Goal: Task Accomplishment & Management: Use online tool/utility

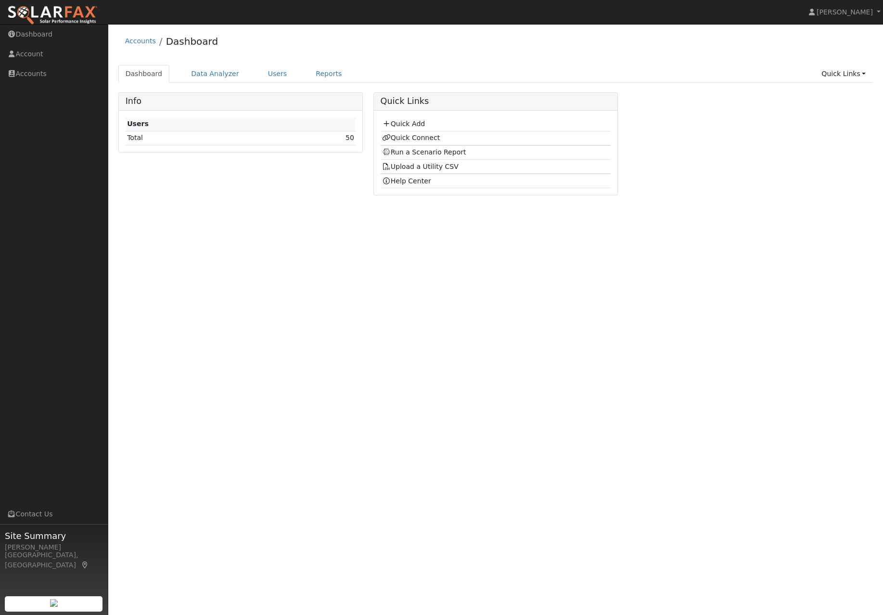
click at [819, 252] on div "User Profile First name Last name Email Email Notifications No Emails No Emails…" at bounding box center [495, 319] width 775 height 591
click at [841, 81] on link "Quick Links" at bounding box center [844, 74] width 59 height 18
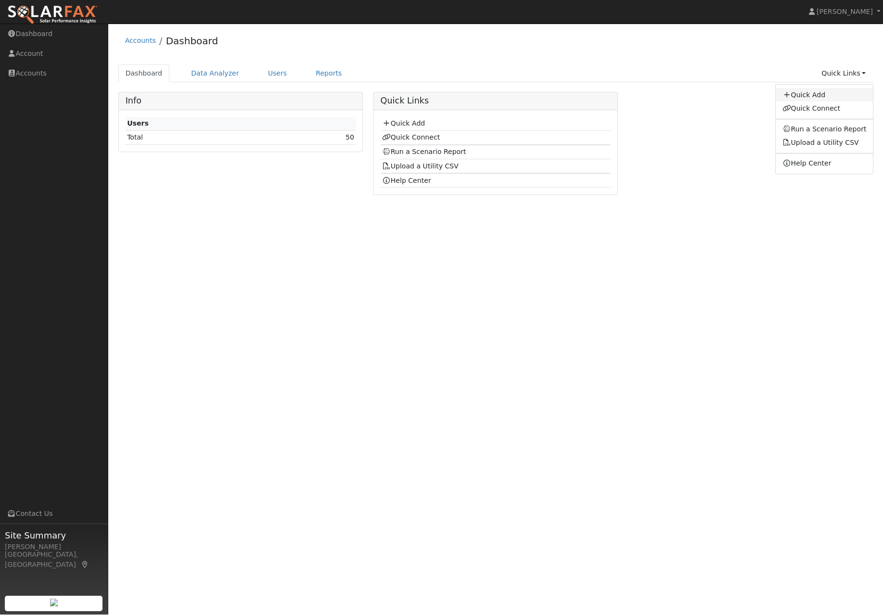
click at [828, 102] on link "Quick Add" at bounding box center [825, 95] width 98 height 13
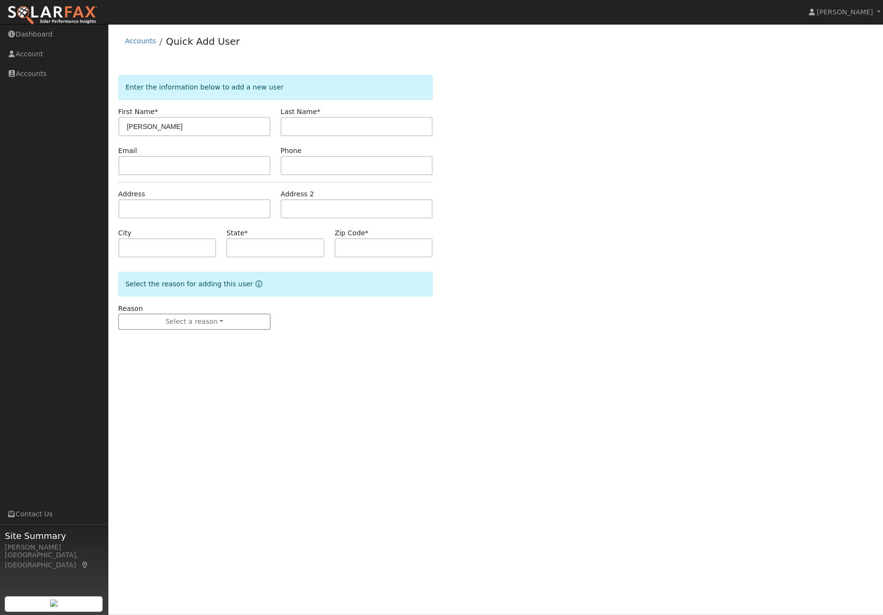
type input "[PERSON_NAME]"
type input "S"
click at [224, 129] on input "John" at bounding box center [194, 126] width 152 height 19
type input "Joe"
type input "Lee"
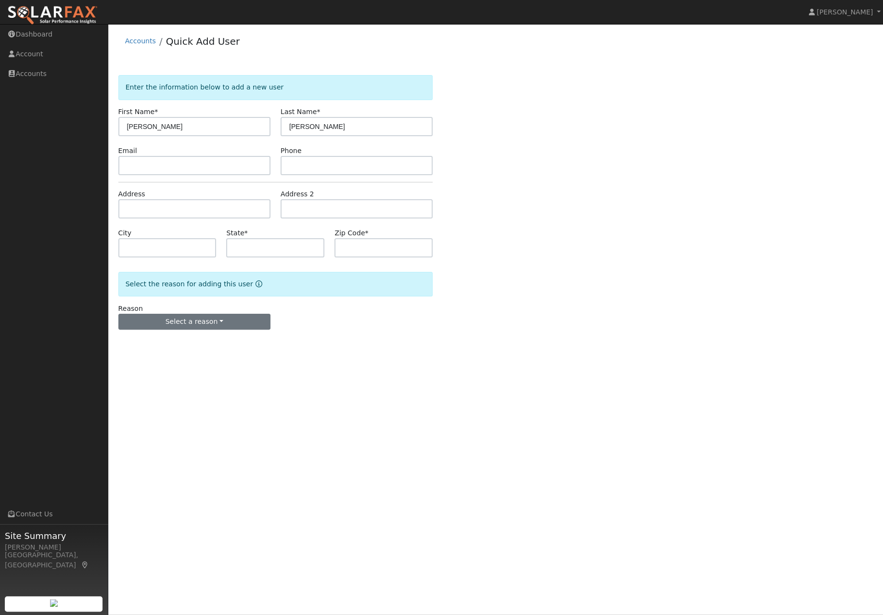
click at [221, 330] on button "Select a reason" at bounding box center [194, 322] width 152 height 16
click at [201, 349] on link "New lead" at bounding box center [172, 342] width 106 height 13
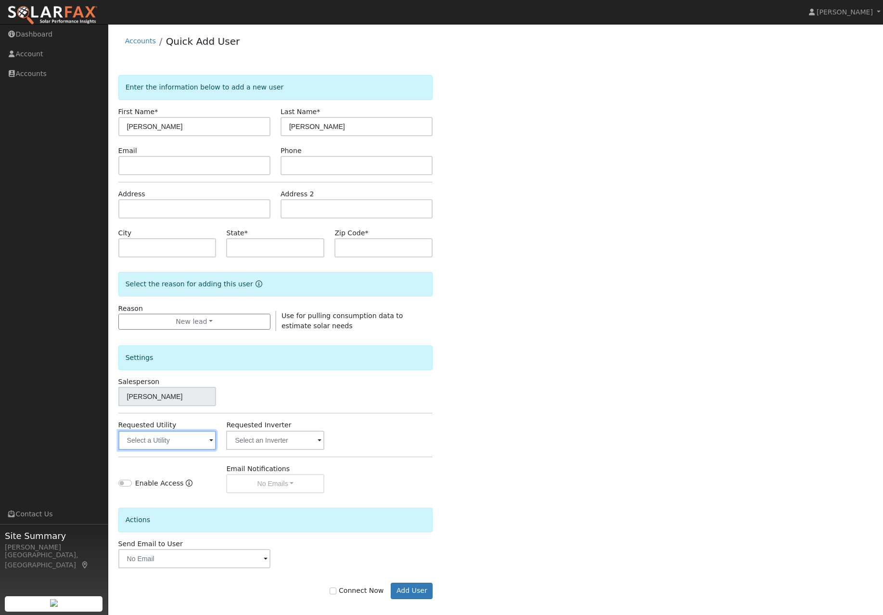
click at [187, 450] on input "text" at bounding box center [167, 440] width 98 height 19
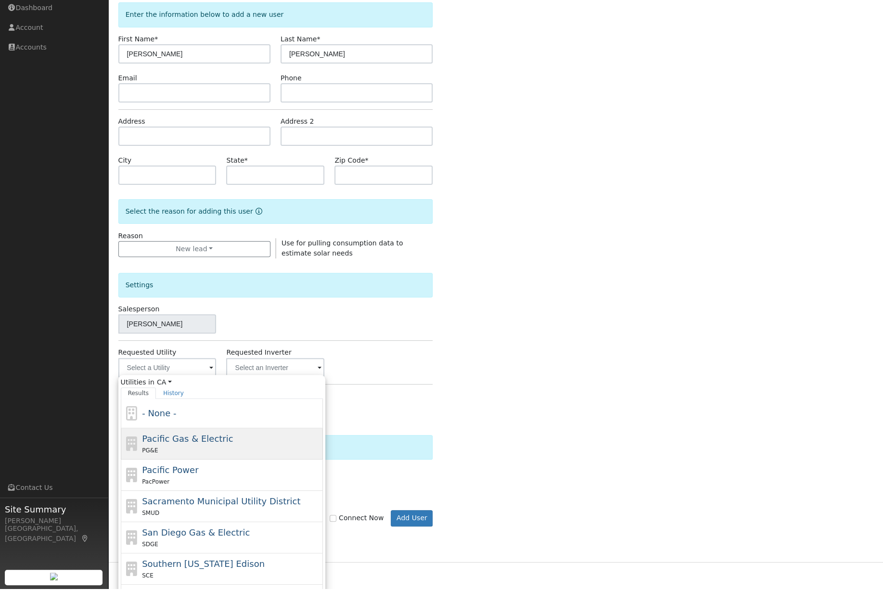
click at [252, 459] on div "Pacific Gas & Electric PG&E" at bounding box center [231, 470] width 179 height 23
type input "Pacific Gas & Electric"
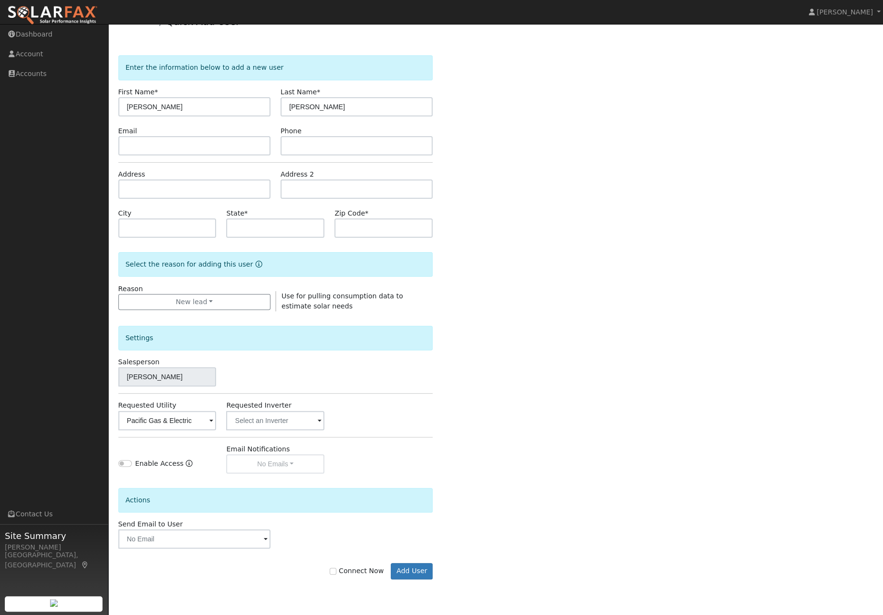
scroll to position [7, 0]
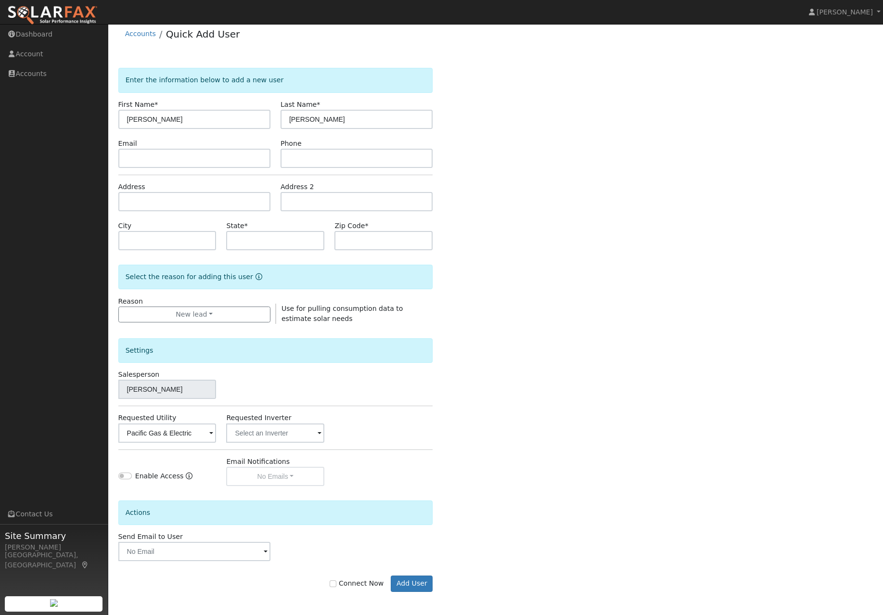
click at [341, 589] on label "Connect Now" at bounding box center [357, 584] width 54 height 10
click at [337, 587] on input "Connect Now" at bounding box center [333, 584] width 7 height 7
checkbox input "true"
click at [413, 592] on button "Add User" at bounding box center [412, 584] width 42 height 16
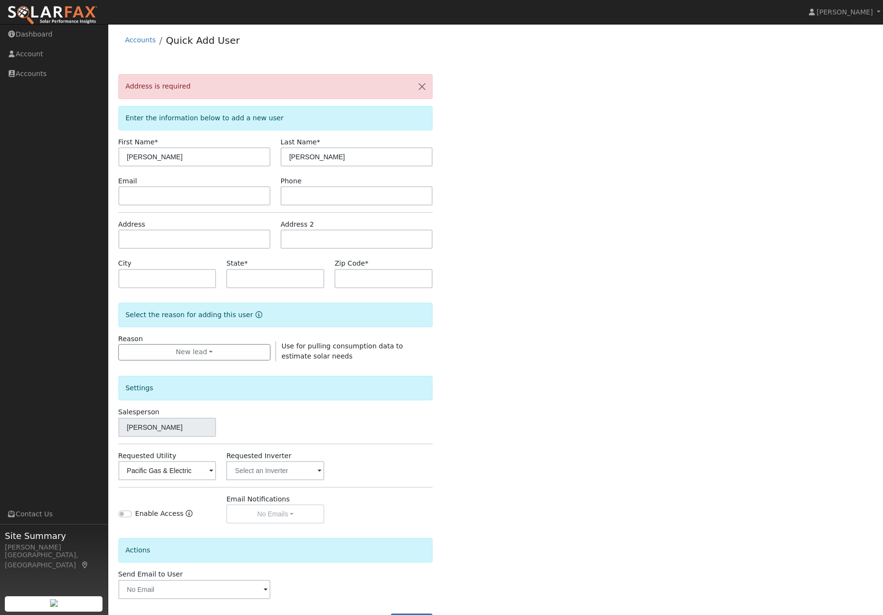
scroll to position [0, 0]
click at [213, 362] on button "New lead" at bounding box center [194, 353] width 152 height 16
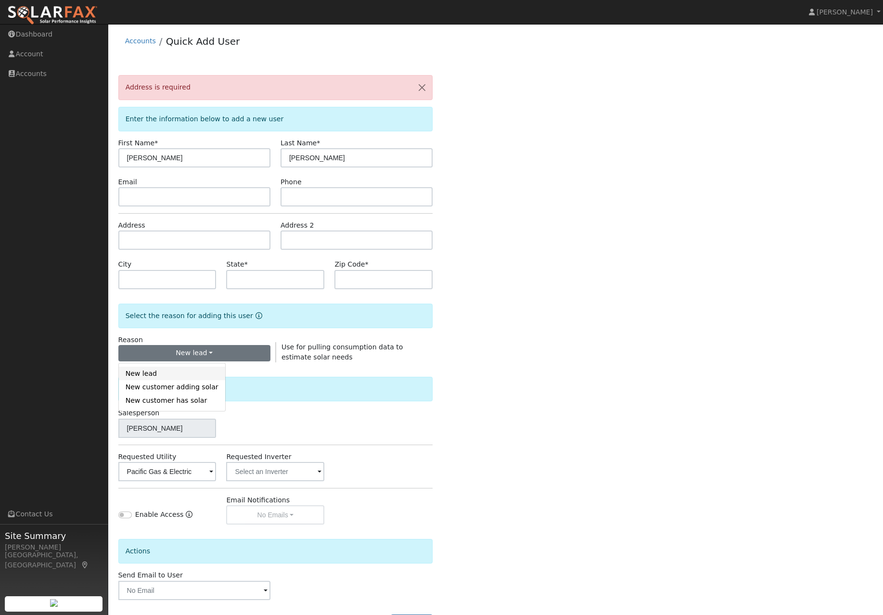
click at [202, 380] on link "New lead" at bounding box center [172, 373] width 106 height 13
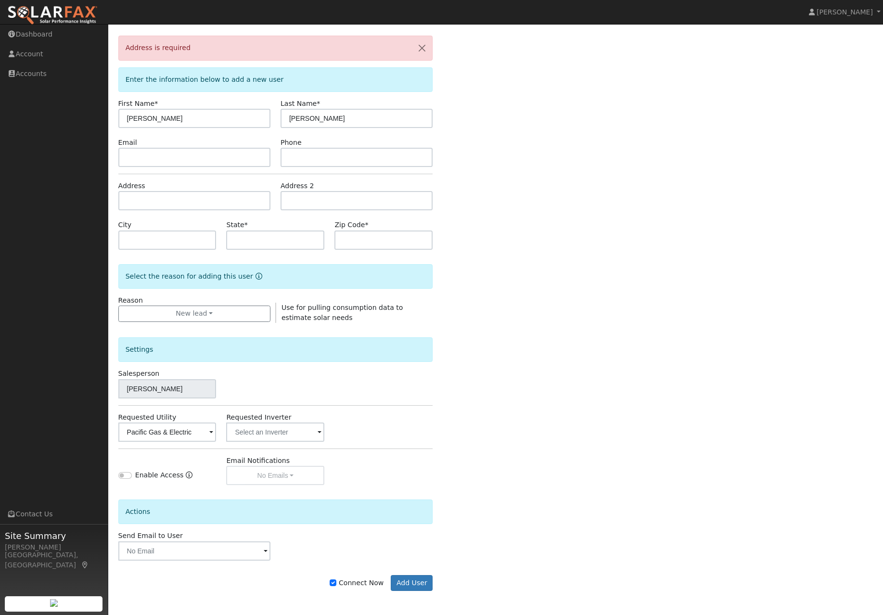
click at [416, 592] on button "Add User" at bounding box center [412, 583] width 42 height 16
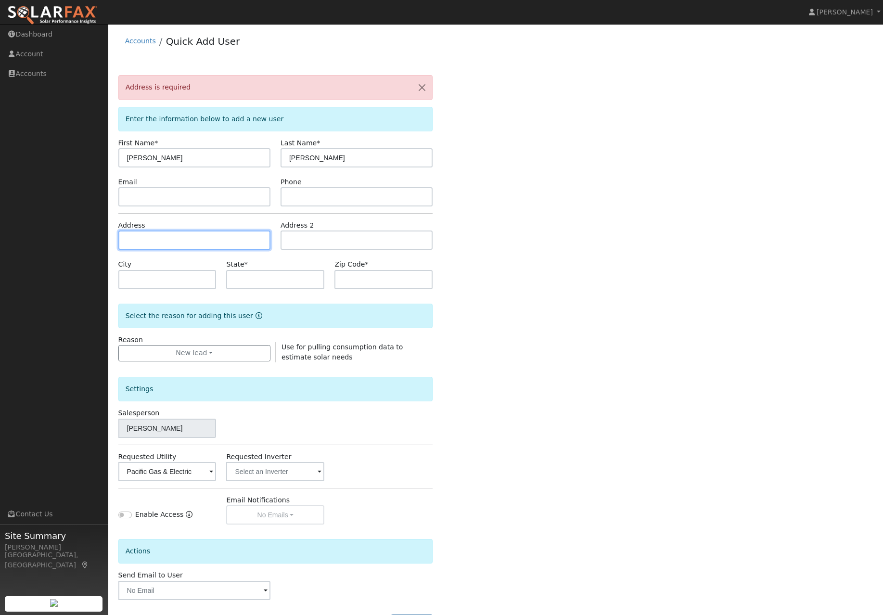
click at [187, 250] on input "text" at bounding box center [194, 240] width 152 height 19
type input "200 Charles Street"
type input "Oakdale"
type input "CA"
click at [378, 289] on input "text" at bounding box center [384, 279] width 98 height 19
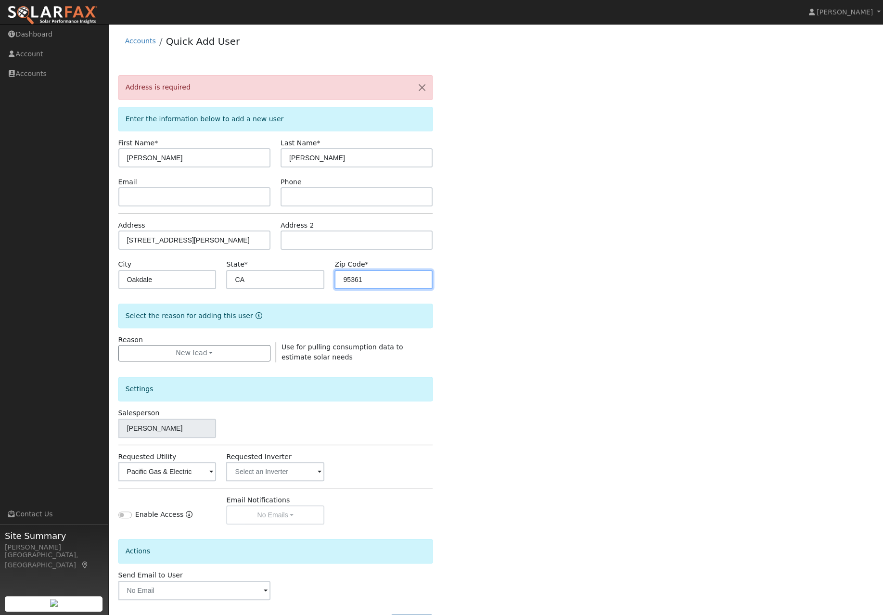
type input "95361"
click at [567, 325] on div "Address is required Enter the information below to add a new user First Name * …" at bounding box center [495, 362] width 755 height 575
click at [239, 362] on button "New lead" at bounding box center [194, 353] width 152 height 16
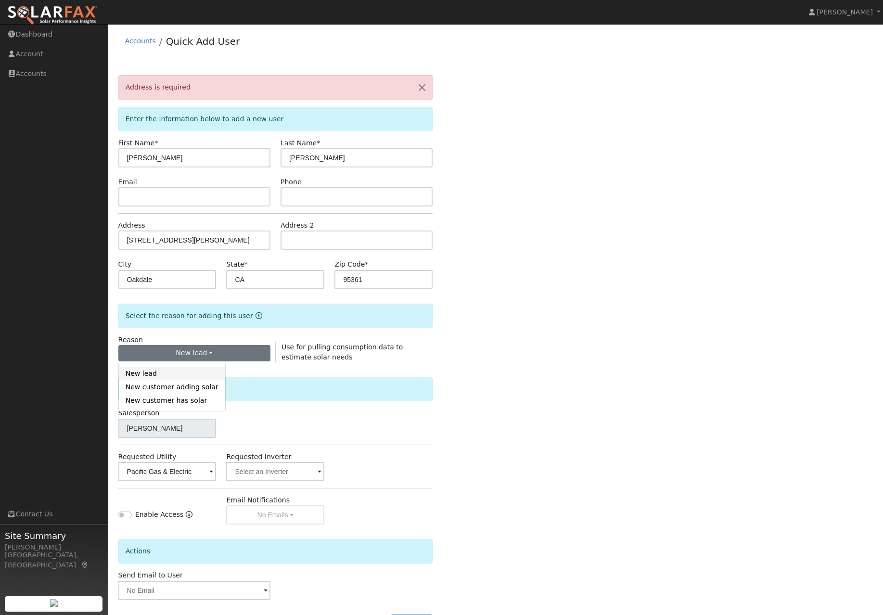
click at [187, 380] on link "New lead" at bounding box center [172, 373] width 106 height 13
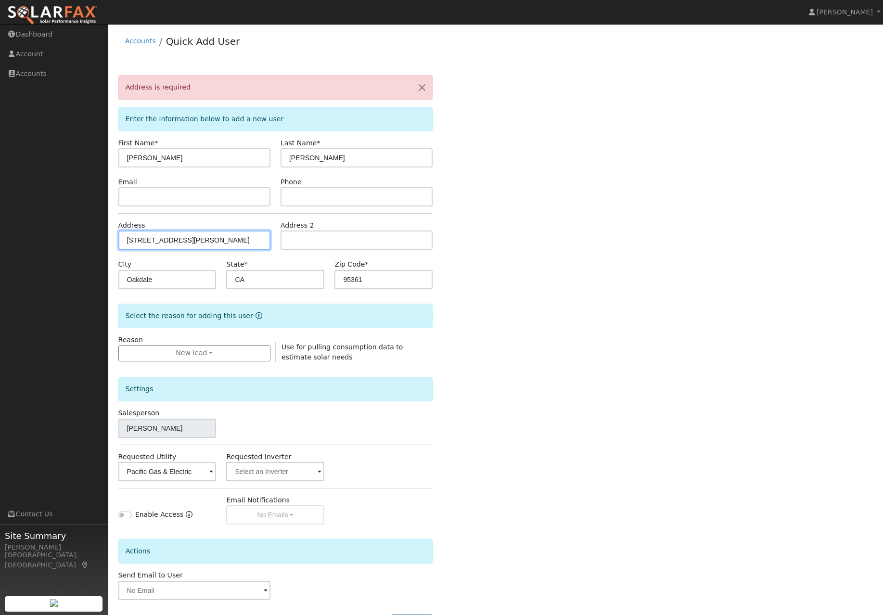
click at [200, 250] on input "200 Charles Street" at bounding box center [194, 240] width 152 height 19
click at [468, 466] on div "Address is required Enter the information below to add a new user First Name * …" at bounding box center [495, 362] width 755 height 575
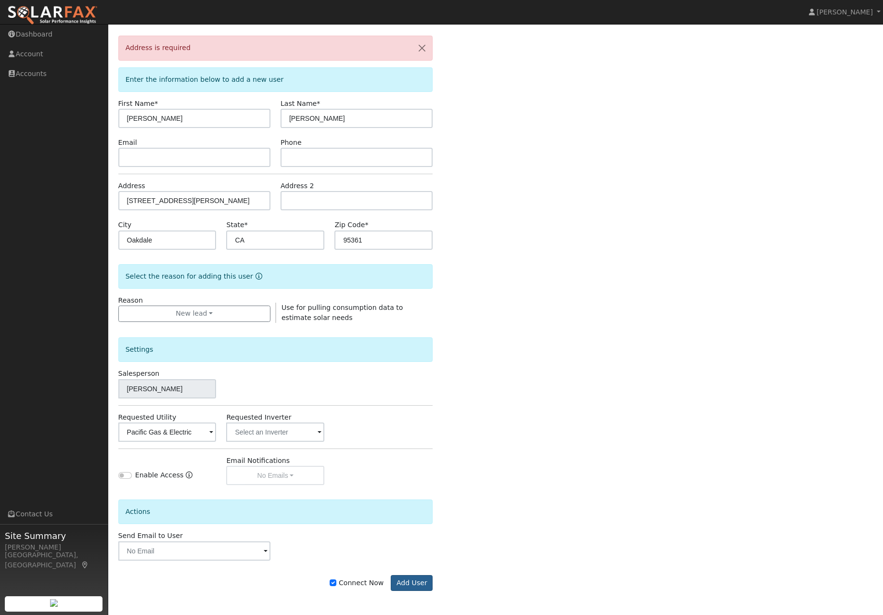
click at [415, 592] on button "Add User" at bounding box center [412, 583] width 42 height 16
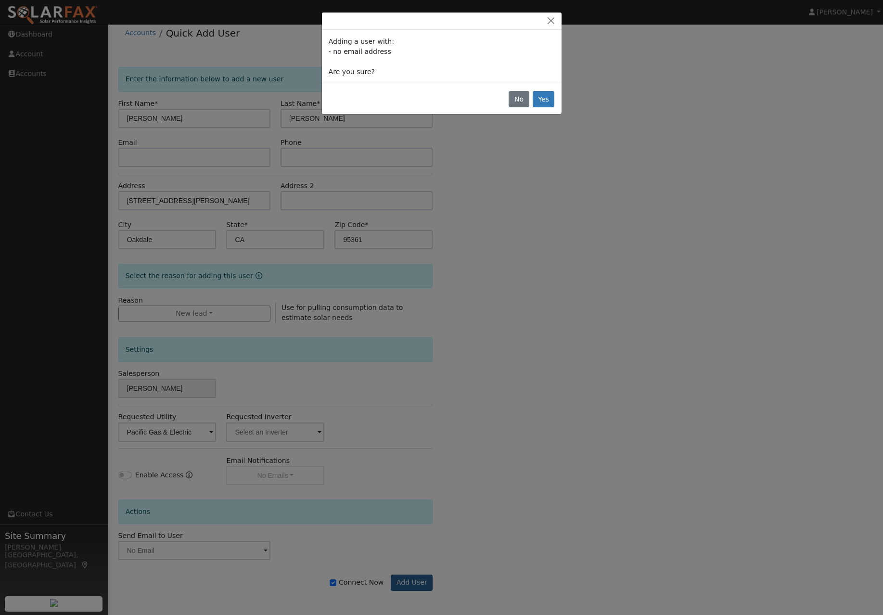
scroll to position [7, 0]
click at [549, 106] on button "Yes" at bounding box center [544, 99] width 22 height 16
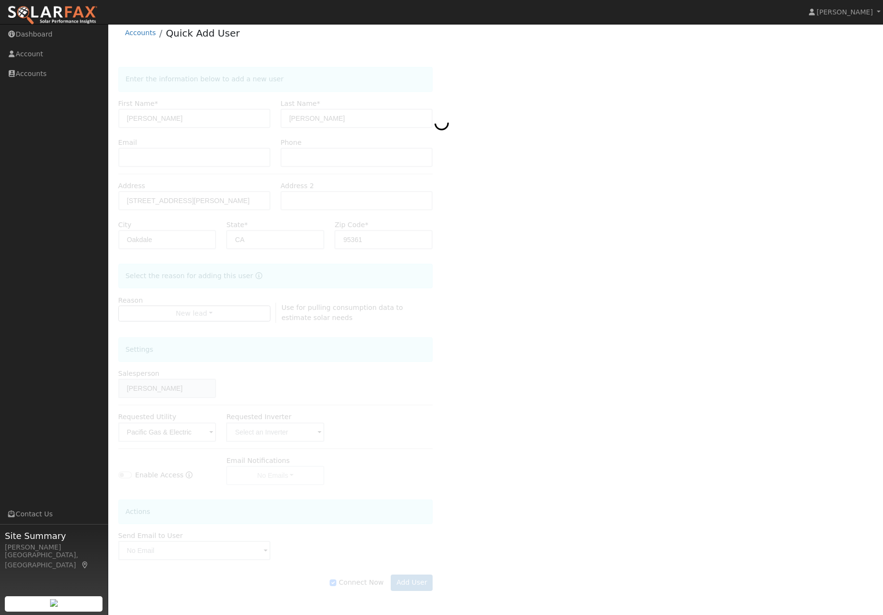
scroll to position [27, 0]
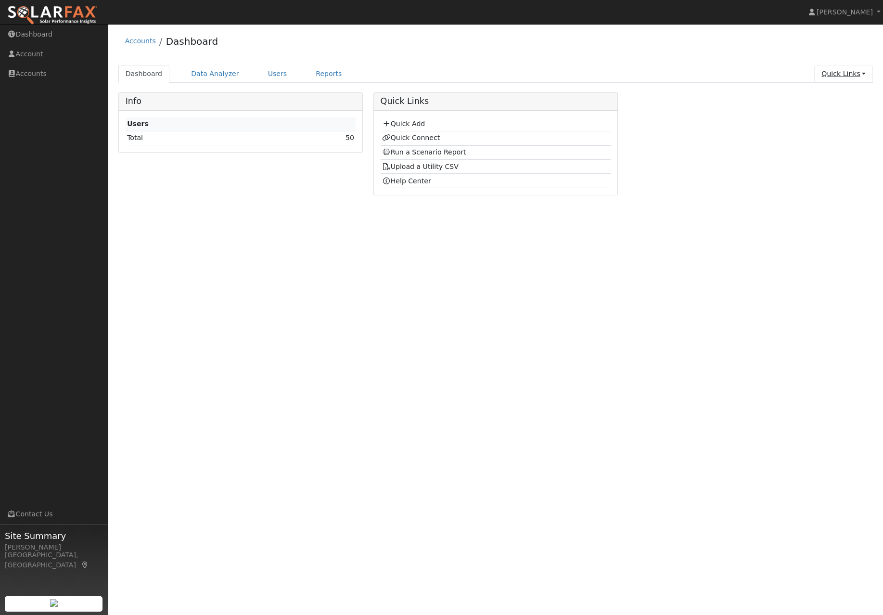
click at [858, 83] on link "Quick Links" at bounding box center [844, 74] width 59 height 18
click at [860, 75] on link "Quick Links" at bounding box center [844, 74] width 59 height 18
click at [844, 73] on link "Quick Links" at bounding box center [844, 74] width 59 height 18
click at [820, 102] on link "Quick Add" at bounding box center [825, 95] width 98 height 13
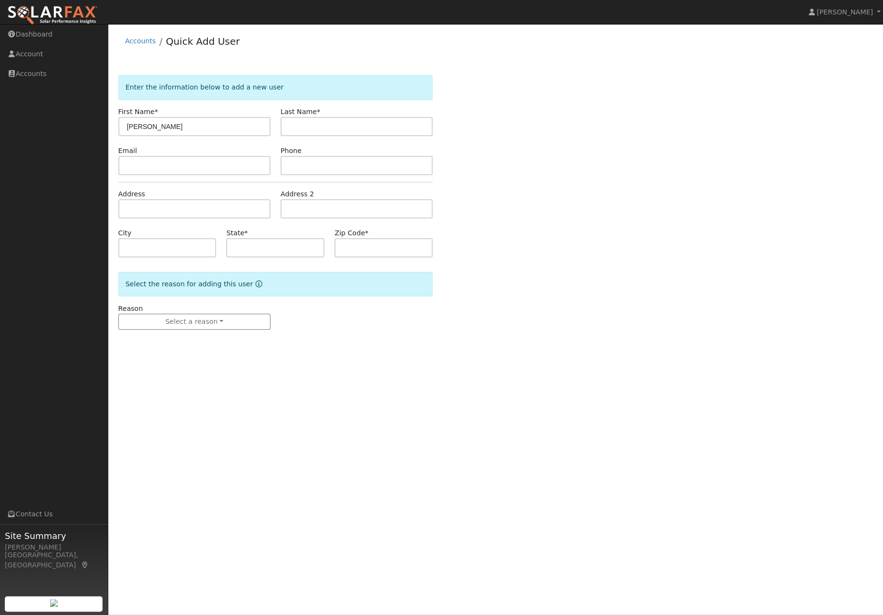
type input "[PERSON_NAME]"
click at [198, 233] on form "Enter the information below to add a new user First Name * [PERSON_NAME] Name *…" at bounding box center [275, 212] width 315 height 274
click at [212, 219] on input "text" at bounding box center [194, 208] width 152 height 19
type input "[STREET_ADDRESS][PERSON_NAME]"
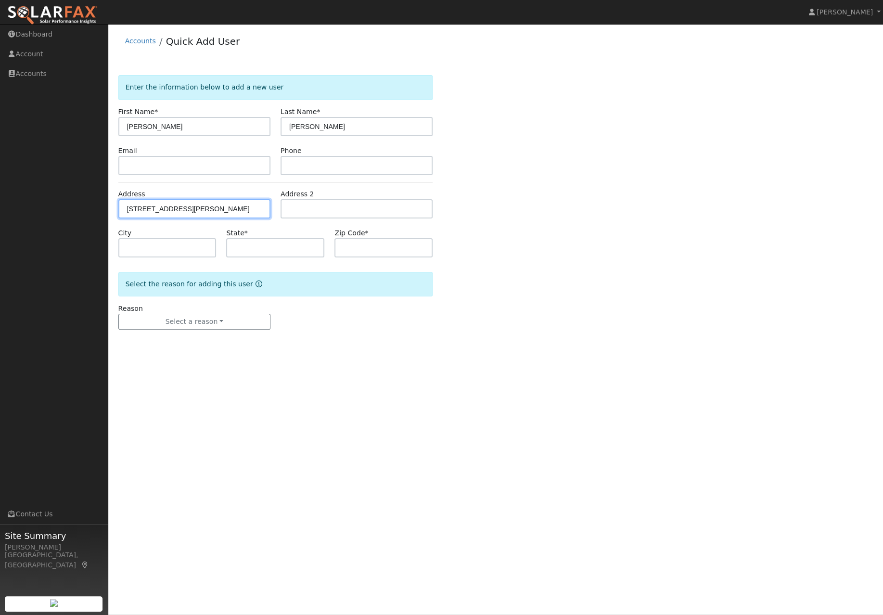
type input "Oakdale"
type input "CA"
type input "95361"
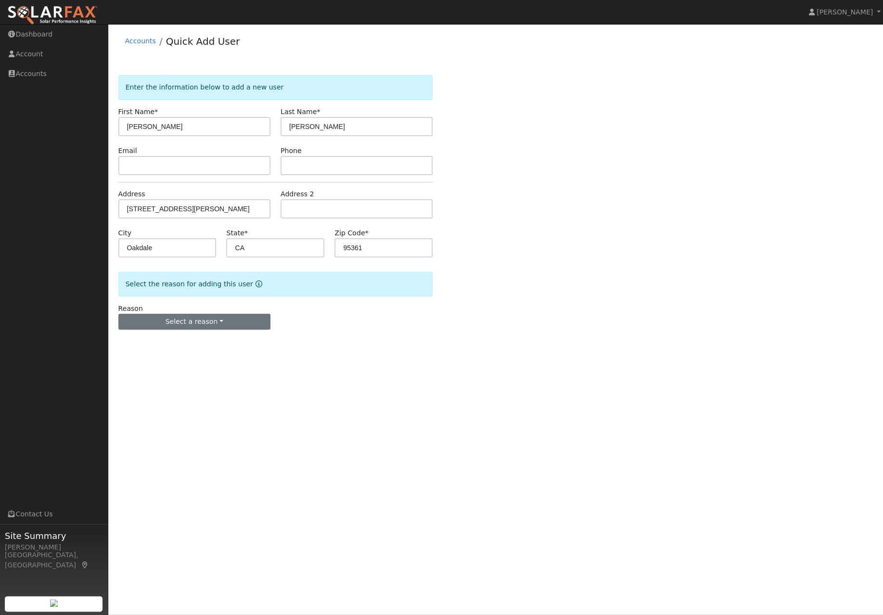
click at [231, 330] on button "Select a reason" at bounding box center [194, 322] width 152 height 16
click at [195, 349] on link "New lead" at bounding box center [172, 342] width 106 height 13
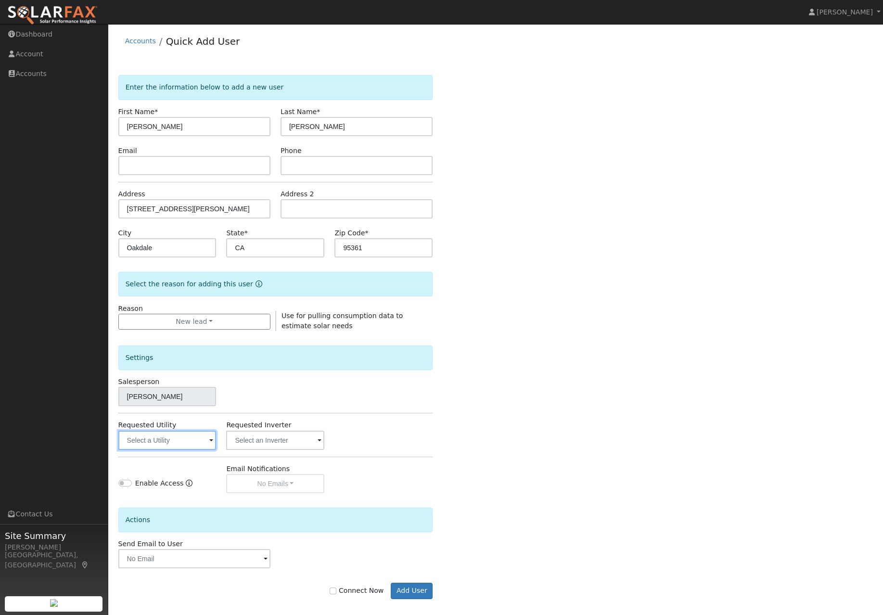
click at [210, 446] on input "text" at bounding box center [167, 440] width 98 height 19
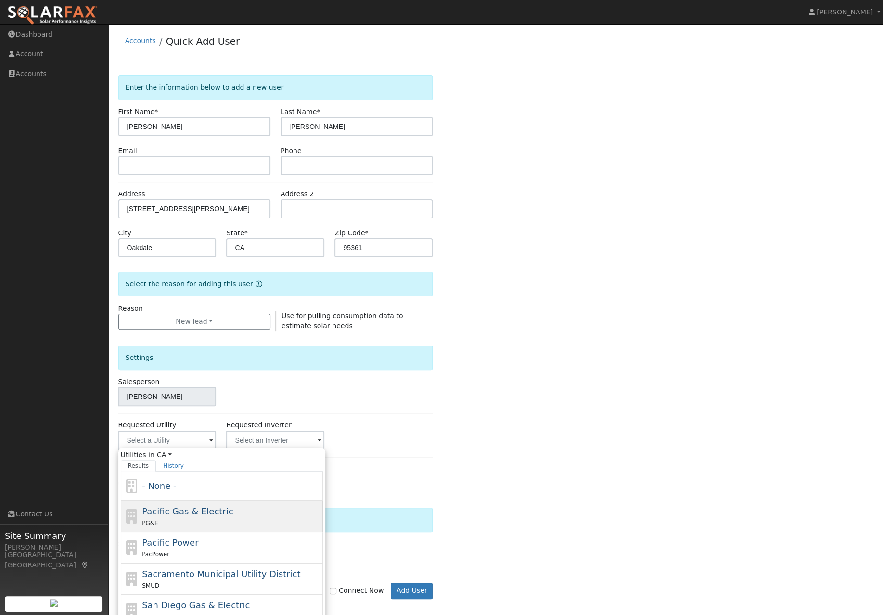
click at [227, 520] on div "Pacific Gas & Electric PG&E" at bounding box center [231, 516] width 179 height 23
type input "Pacific Gas & Electric"
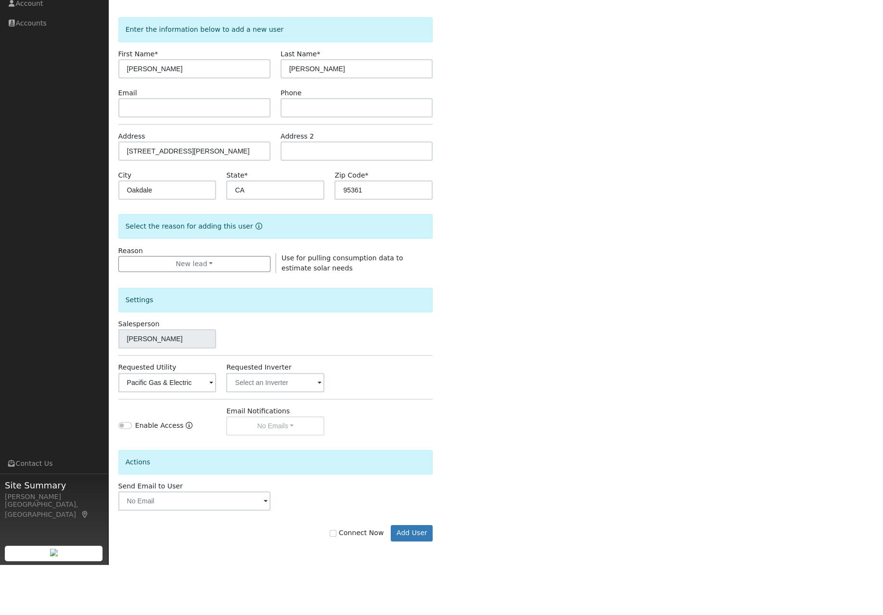
scroll to position [7, 0]
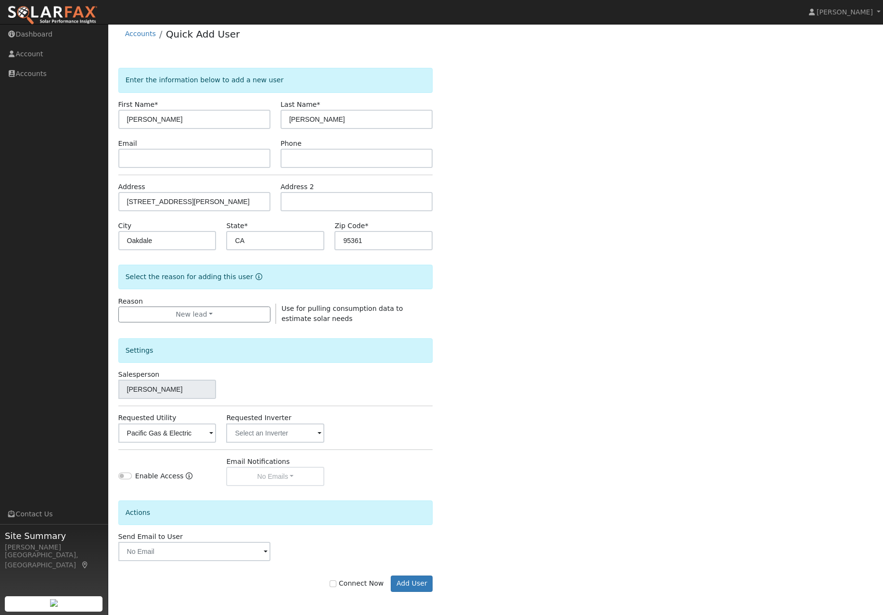
click at [345, 591] on div "Connect Now Add User" at bounding box center [275, 576] width 325 height 31
click at [342, 589] on label "Connect Now" at bounding box center [357, 584] width 54 height 10
click at [337, 587] on input "Connect Now" at bounding box center [333, 584] width 7 height 7
checkbox input "true"
click at [426, 592] on button "Add User" at bounding box center [412, 584] width 42 height 16
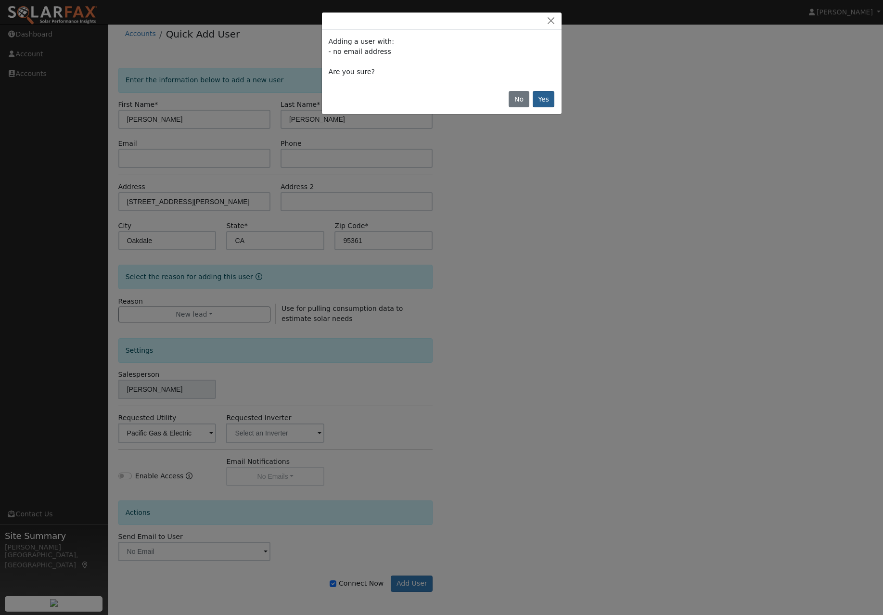
click at [538, 107] on button "Yes" at bounding box center [544, 99] width 22 height 16
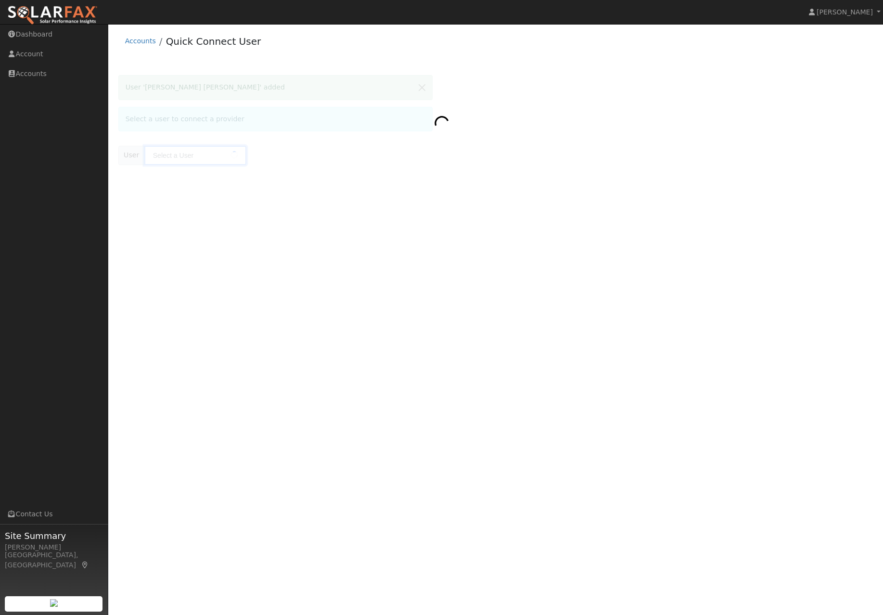
type input "[PERSON_NAME] [PERSON_NAME]"
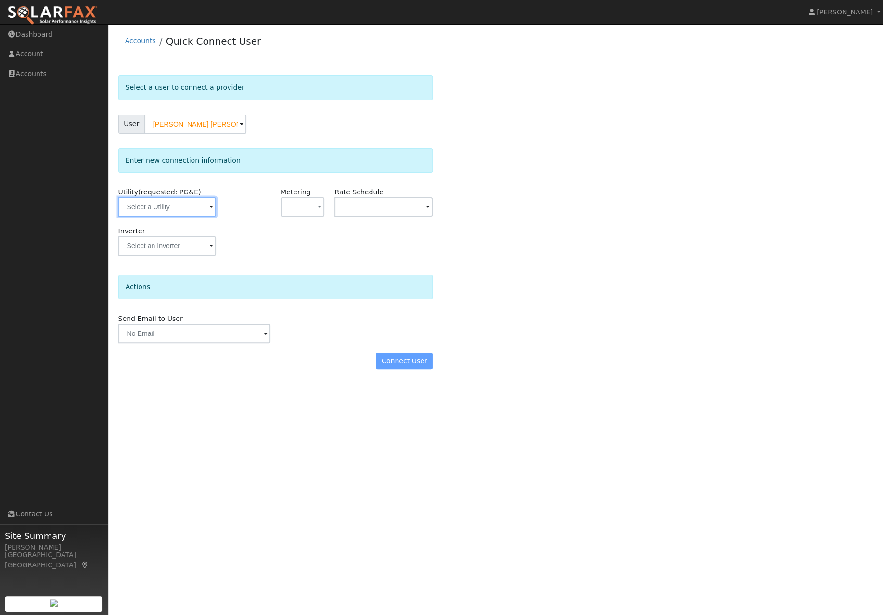
click at [164, 213] on input "text" at bounding box center [167, 206] width 98 height 19
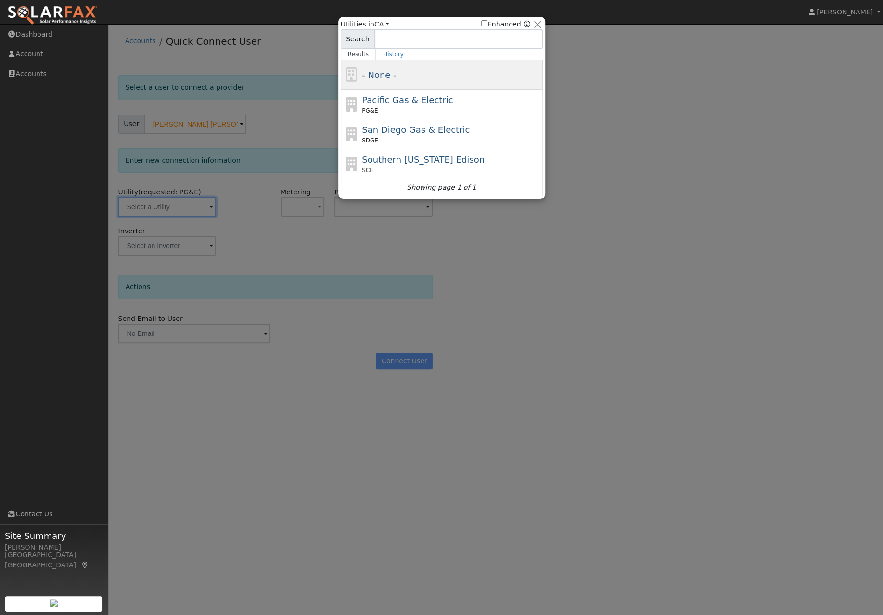
click at [478, 84] on div "- None -" at bounding box center [442, 74] width 202 height 29
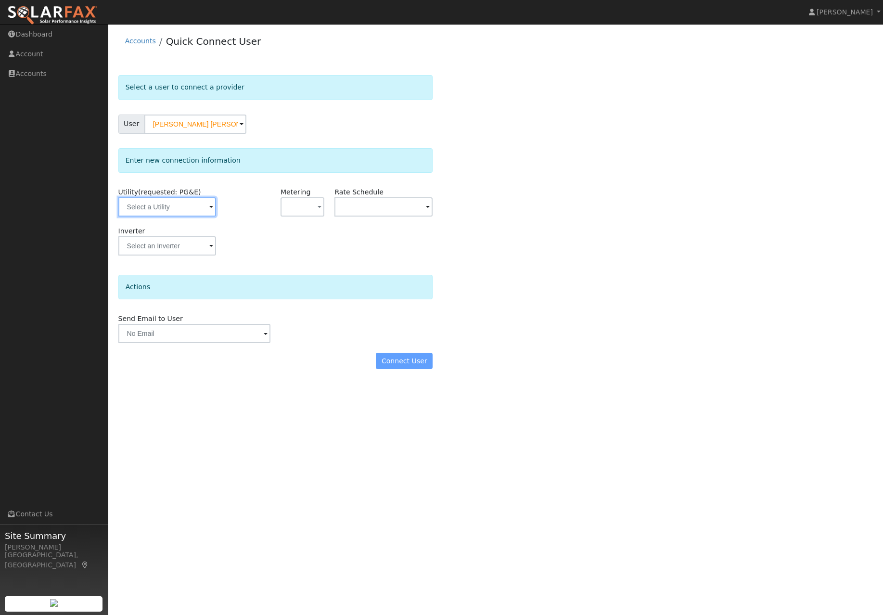
click at [178, 212] on input "text" at bounding box center [167, 206] width 98 height 19
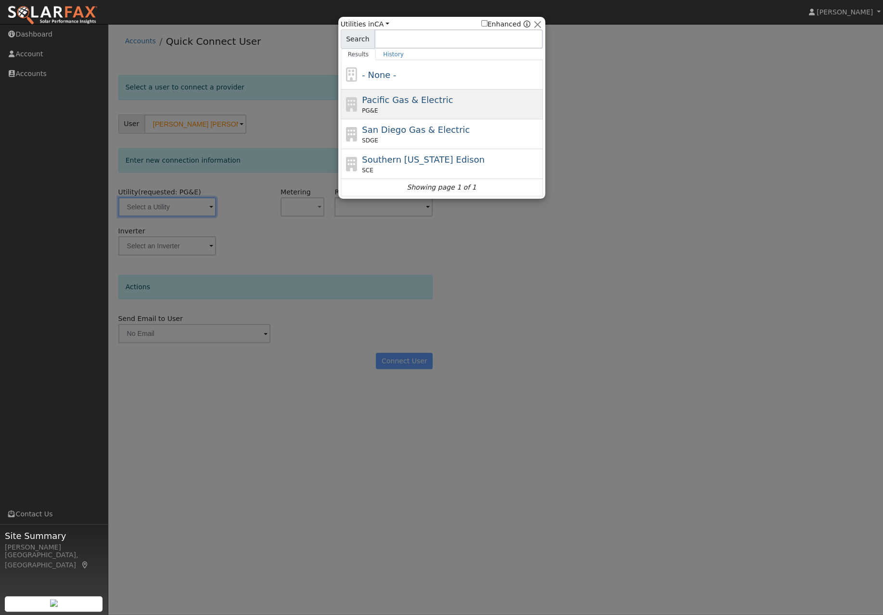
click at [463, 107] on div "PG&E" at bounding box center [451, 110] width 179 height 9
type input "PG&E"
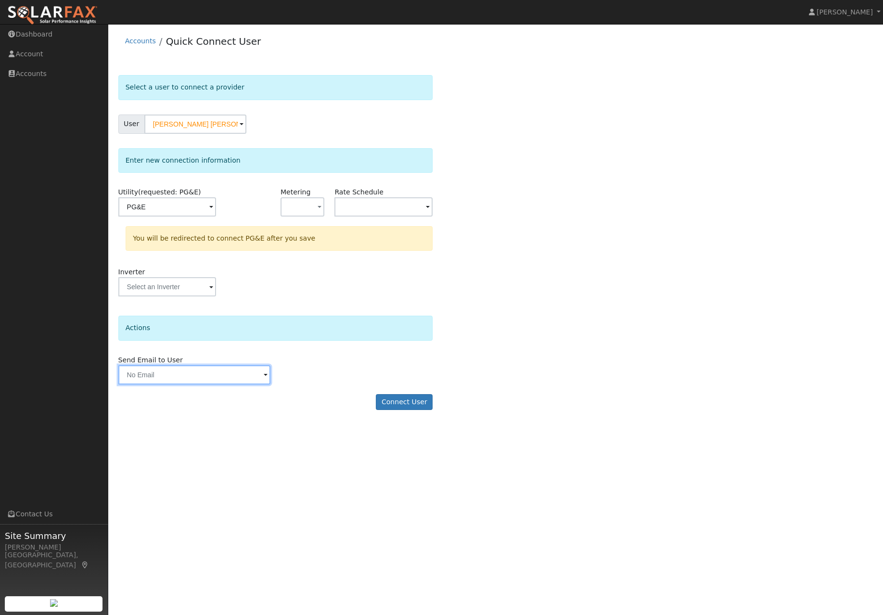
click at [235, 385] on input "text" at bounding box center [194, 374] width 152 height 19
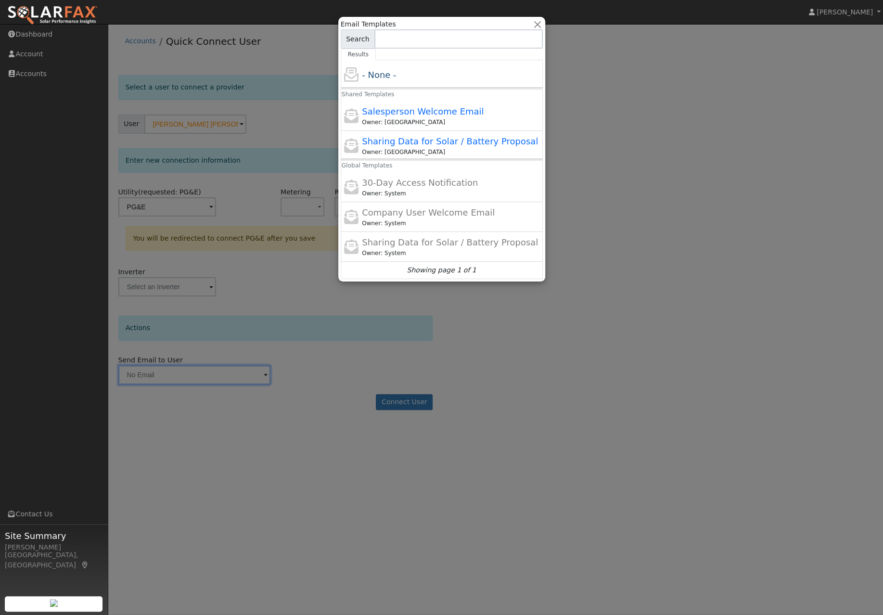
click at [341, 366] on div at bounding box center [441, 307] width 883 height 615
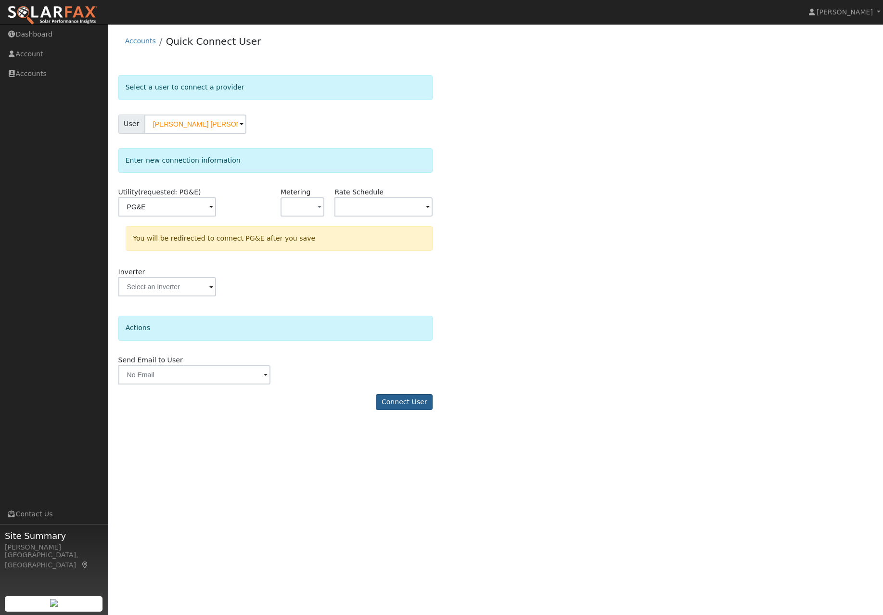
click at [406, 411] on button "Connect User" at bounding box center [404, 402] width 57 height 16
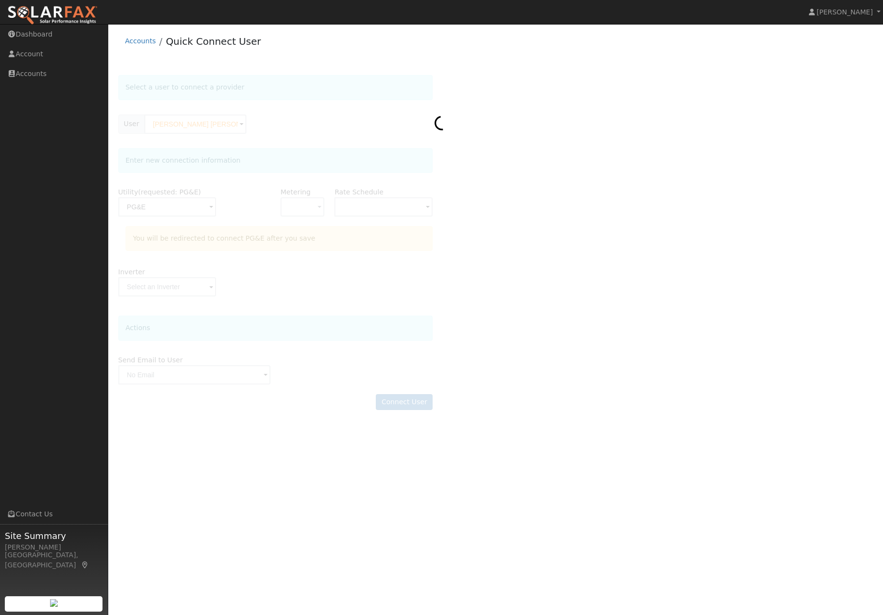
click at [197, 127] on div at bounding box center [495, 247] width 755 height 345
click at [50, 47] on link "Account" at bounding box center [54, 54] width 108 height 20
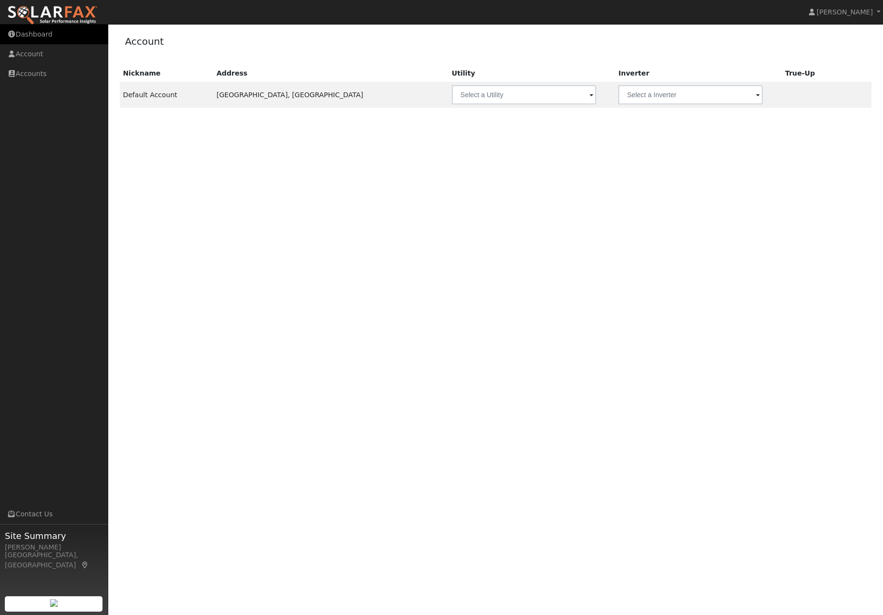
click at [62, 31] on link "Dashboard" at bounding box center [54, 35] width 108 height 20
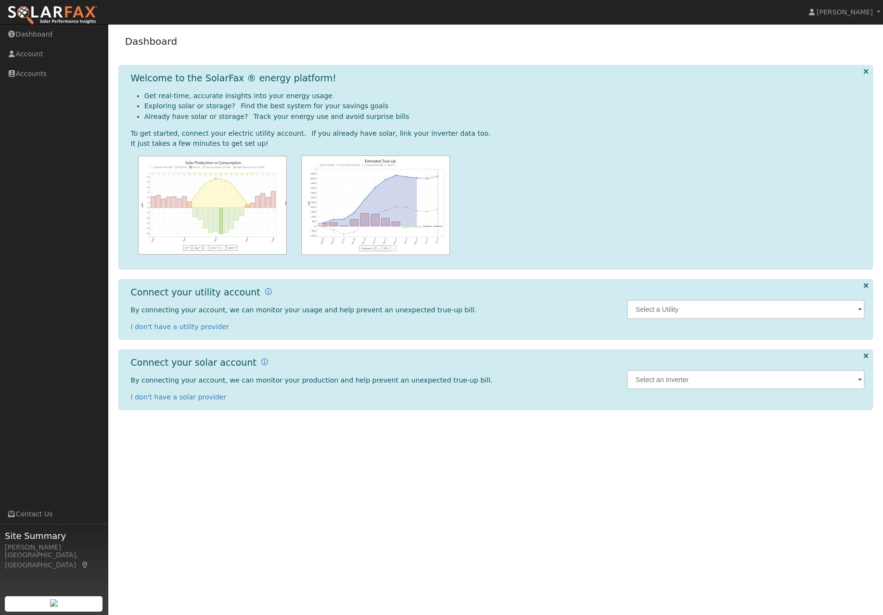
click at [856, 64] on div "Dashboard Welcome to the SolarFax ® energy platform! Get real-time, accurate in…" at bounding box center [496, 224] width 766 height 391
click at [864, 70] on icon at bounding box center [866, 71] width 5 height 7
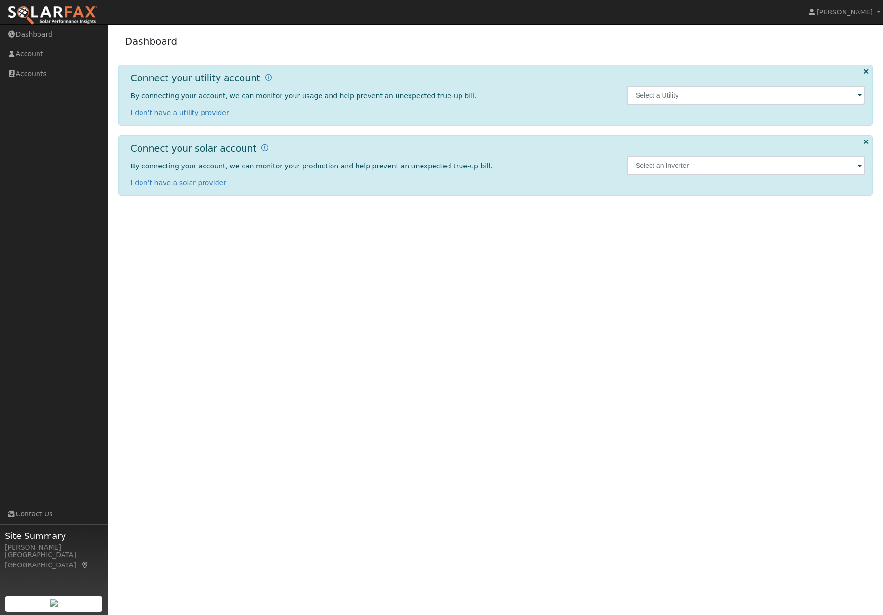
click at [866, 71] on icon at bounding box center [866, 71] width 5 height 7
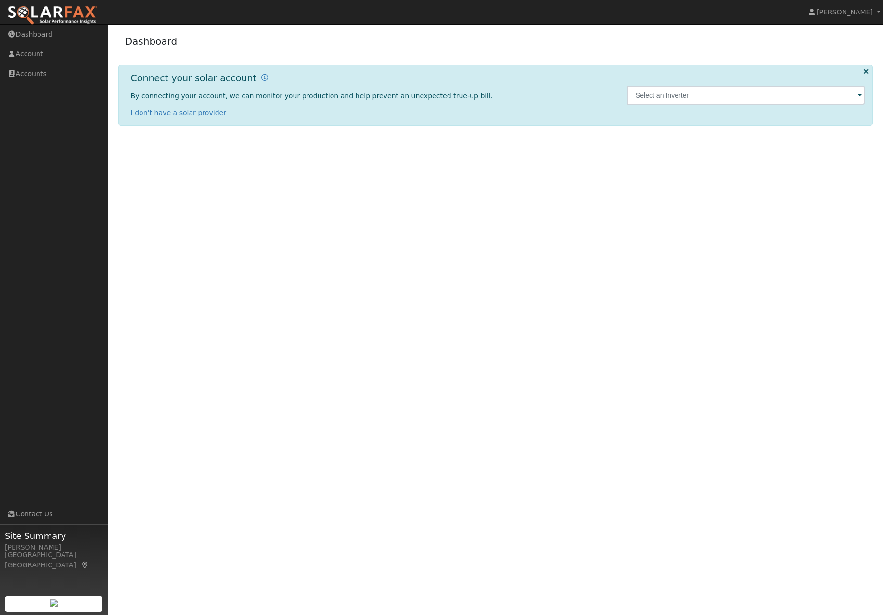
click at [869, 67] on div "Dashboard Connect your solar account By connecting your account, we can monitor…" at bounding box center [496, 82] width 766 height 106
click at [864, 75] on icon at bounding box center [866, 71] width 5 height 7
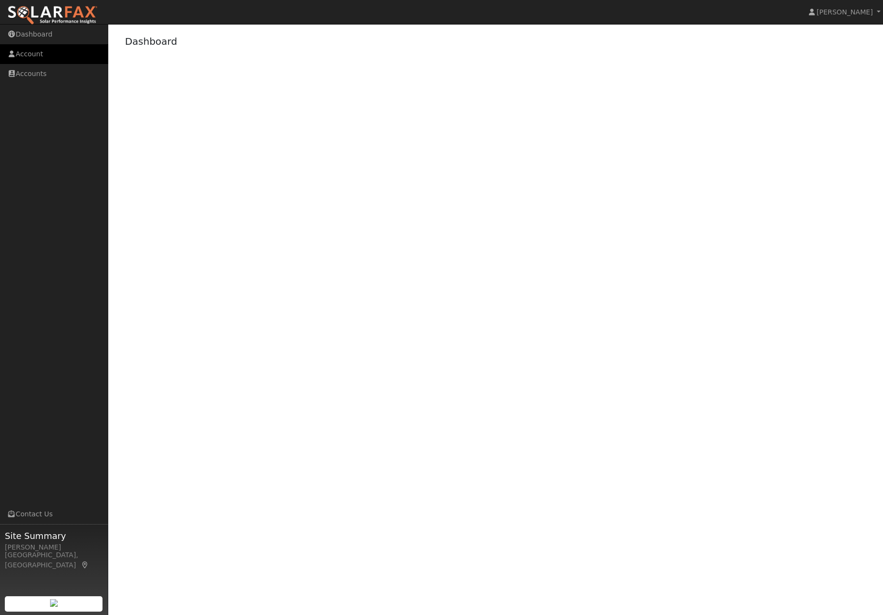
click at [45, 55] on link "Account" at bounding box center [54, 54] width 108 height 20
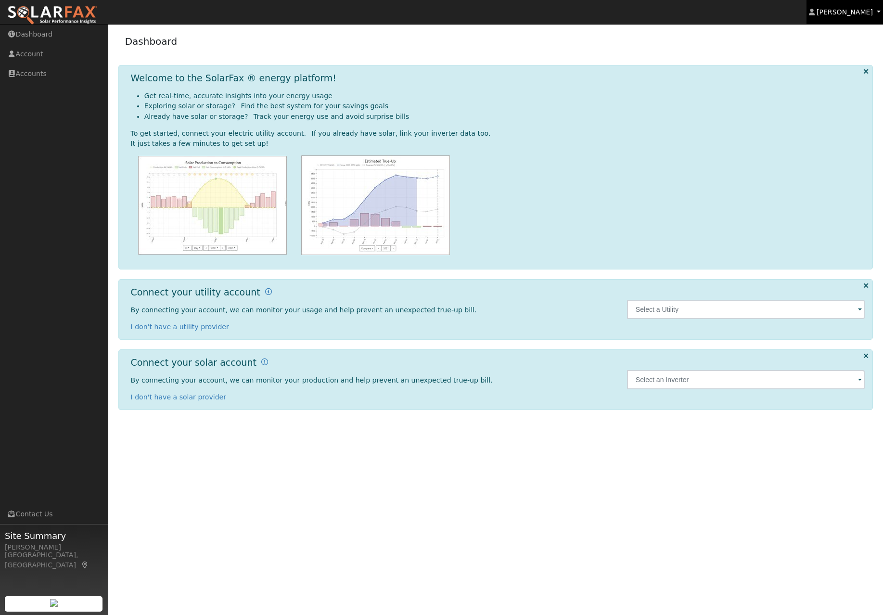
click at [877, 17] on link "Jon-Michael Brown" at bounding box center [845, 12] width 77 height 24
click at [830, 111] on link "Log Out" at bounding box center [843, 103] width 79 height 13
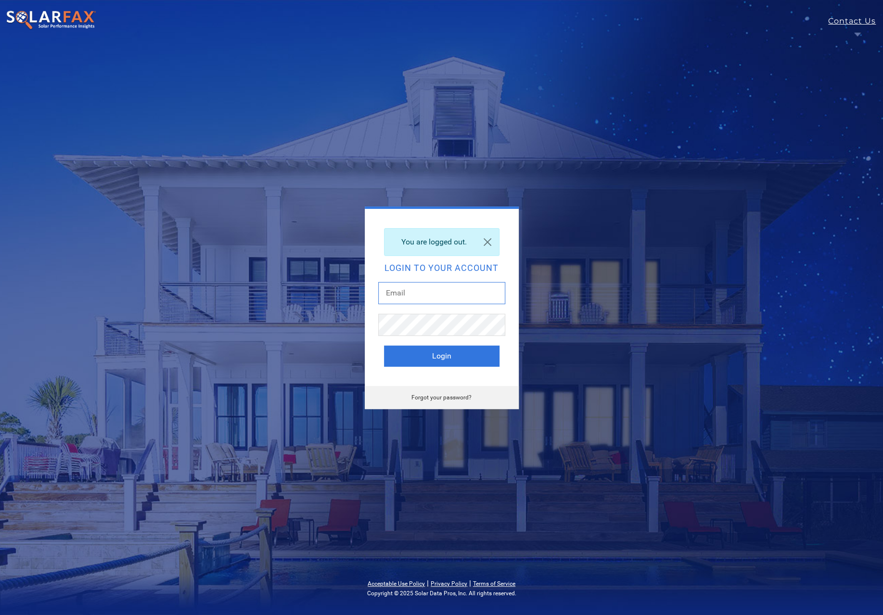
type input "[PERSON_NAME][EMAIL_ADDRESS][DOMAIN_NAME]"
click at [442, 356] on button "Login" at bounding box center [442, 356] width 116 height 21
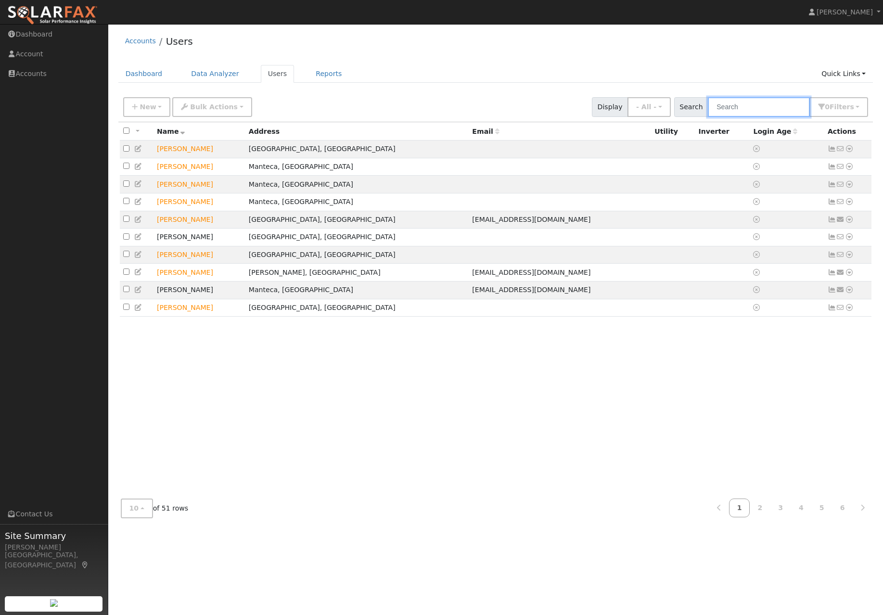
click at [741, 116] on input "text" at bounding box center [759, 107] width 102 height 20
type input "lee"
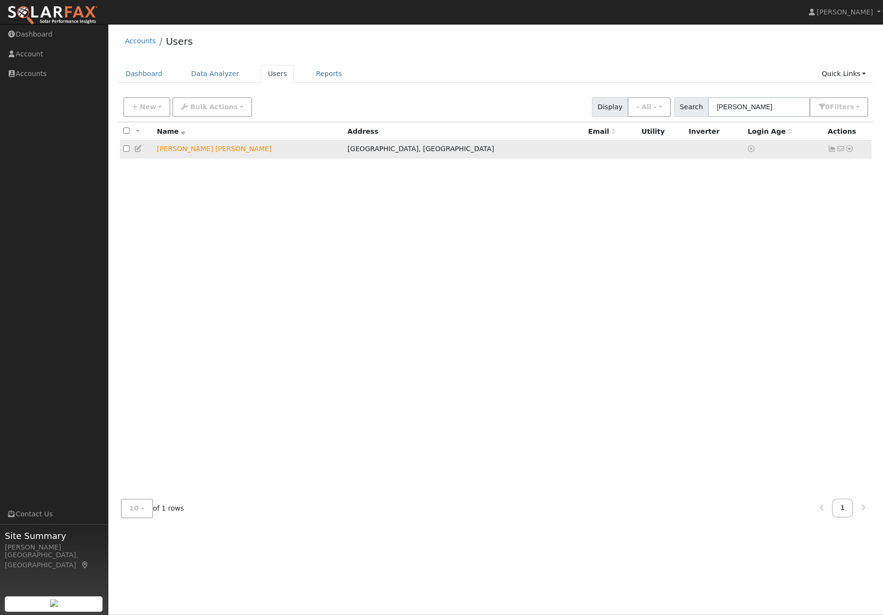
click at [849, 152] on icon at bounding box center [849, 148] width 9 height 7
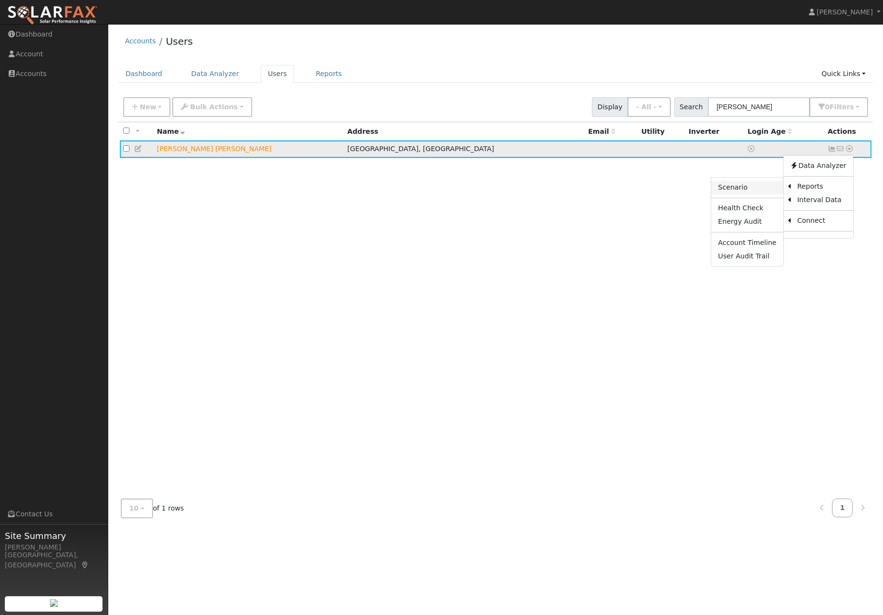
click at [735, 195] on link "Scenario" at bounding box center [748, 187] width 72 height 13
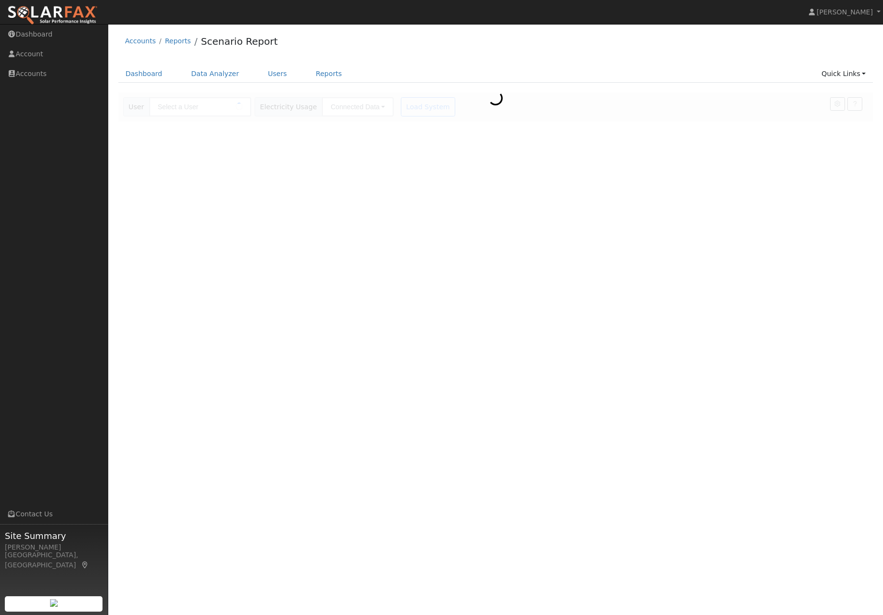
type input "[PERSON_NAME] [PERSON_NAME]"
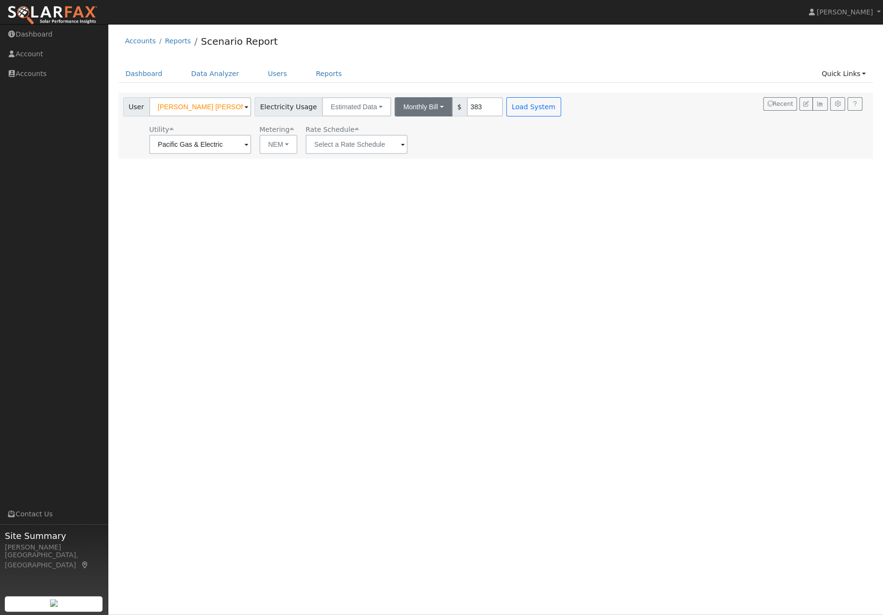
click at [426, 105] on button "Monthly Bill" at bounding box center [424, 106] width 58 height 19
click at [430, 135] on link "Annual Consumption" at bounding box center [409, 127] width 84 height 13
type input "12009"
click at [581, 108] on button "Load System" at bounding box center [572, 106] width 55 height 19
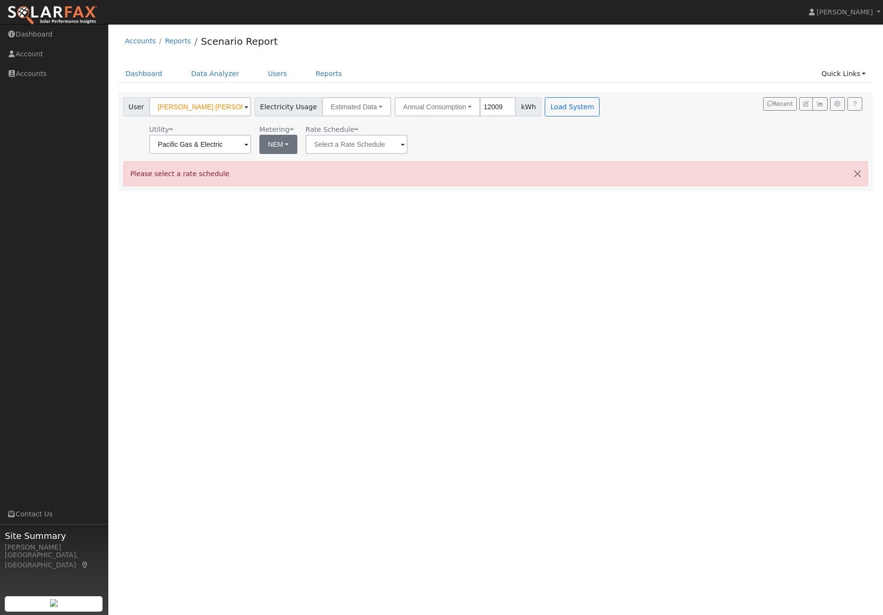
click at [262, 145] on button "NEM" at bounding box center [279, 144] width 38 height 19
click at [278, 179] on link "NBT" at bounding box center [267, 179] width 67 height 13
type input "E-ELEC"
click at [579, 117] on button "Load System" at bounding box center [572, 106] width 55 height 19
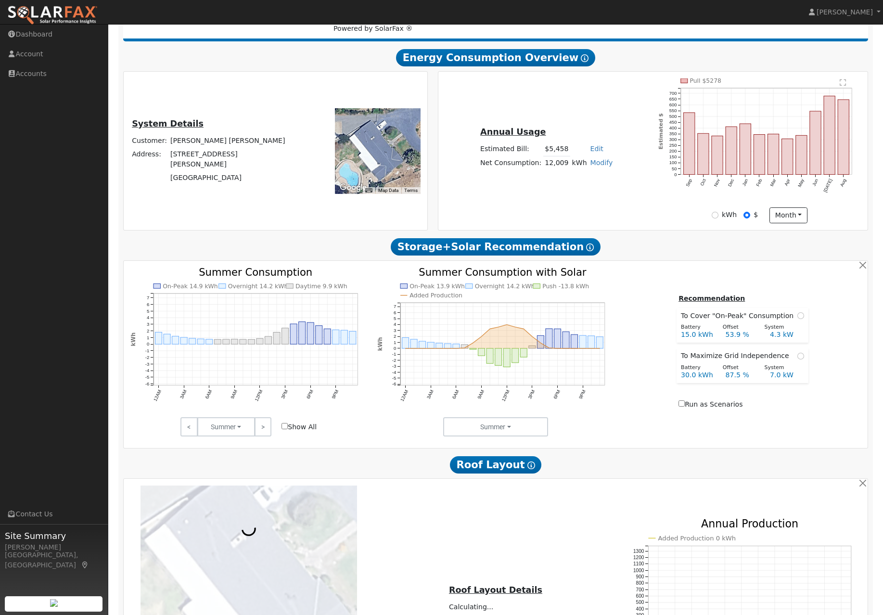
scroll to position [153, 0]
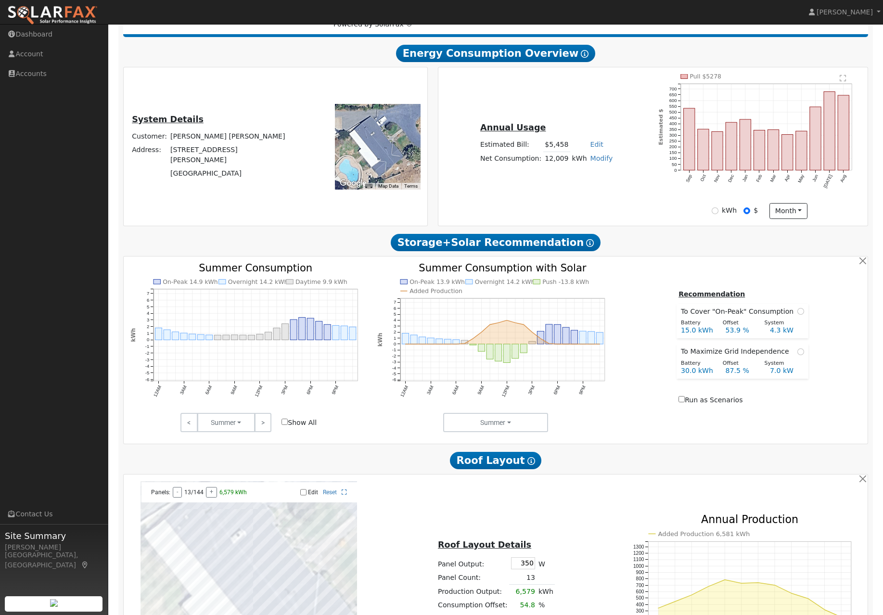
click at [292, 428] on label "Show All" at bounding box center [299, 423] width 35 height 10
click at [288, 425] on input "Show All" at bounding box center [285, 422] width 6 height 6
checkbox input "true"
click at [248, 442] on div at bounding box center [495, 439] width 741 height 5
click at [246, 432] on button "Summer" at bounding box center [226, 422] width 58 height 19
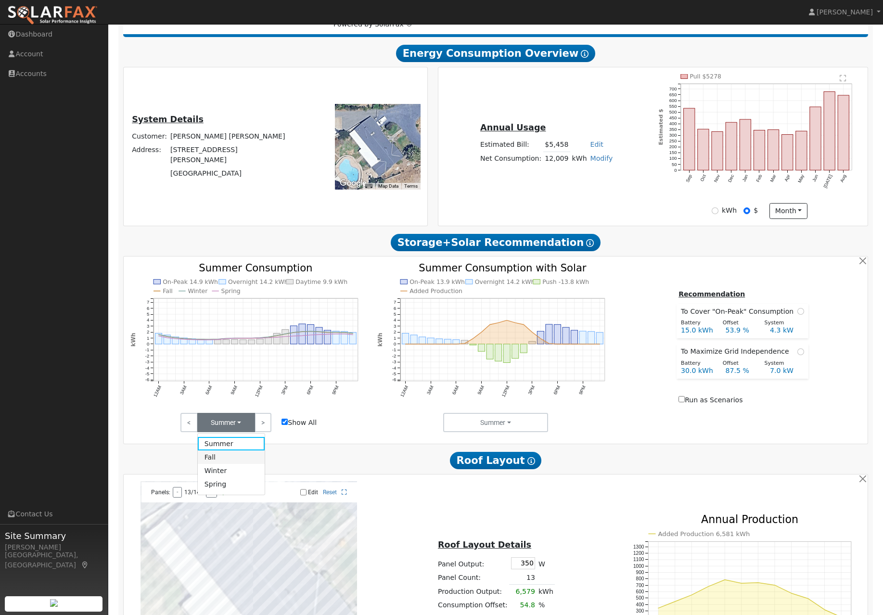
click at [249, 464] on link "Fall" at bounding box center [231, 457] width 67 height 13
click at [249, 427] on button "Fall" at bounding box center [226, 422] width 58 height 19
click at [248, 478] on link "Winter" at bounding box center [231, 470] width 67 height 13
click at [247, 432] on button "Winter" at bounding box center [226, 422] width 58 height 19
click at [253, 492] on link "Spring" at bounding box center [231, 484] width 67 height 13
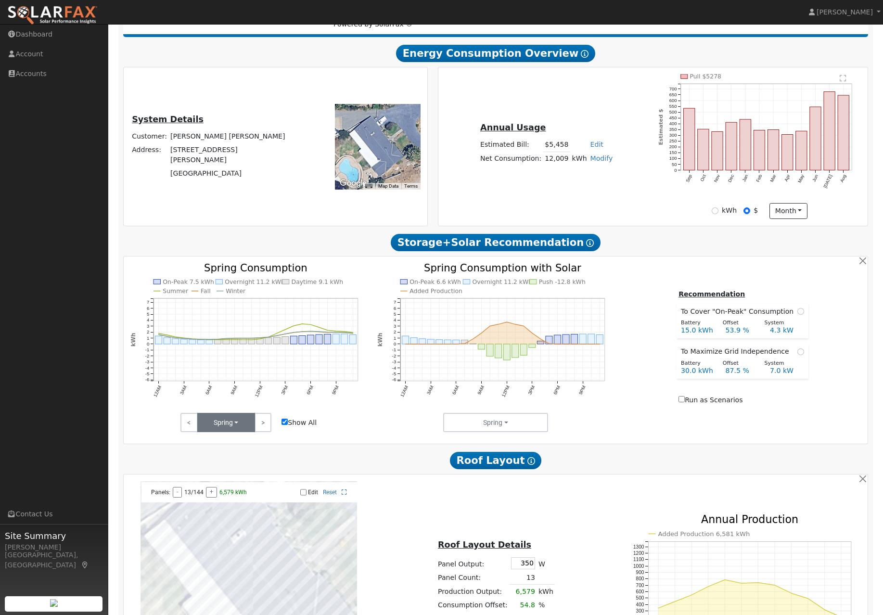
click at [245, 432] on button "Spring" at bounding box center [226, 422] width 58 height 19
click at [247, 451] on link "Summer" at bounding box center [231, 443] width 67 height 13
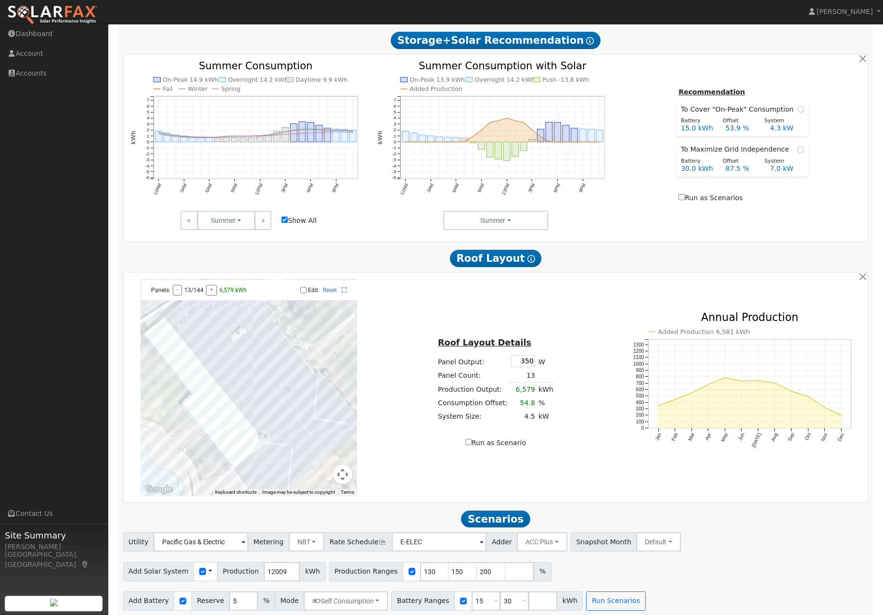
scroll to position [354, 0]
click at [501, 609] on input "15" at bounding box center [486, 601] width 29 height 19
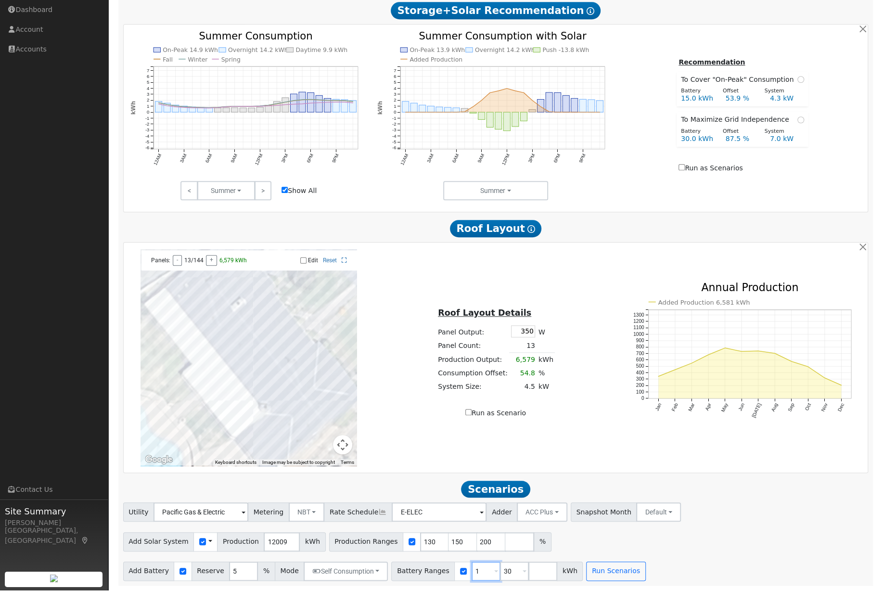
type input "30"
type input "3"
type input "13.5"
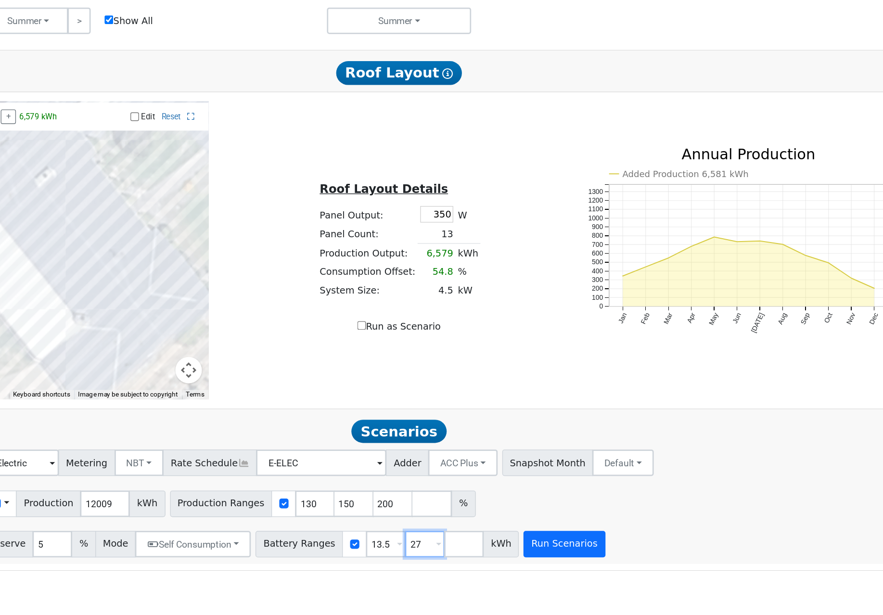
type input "27"
click at [586, 586] on button "Run Scenarios" at bounding box center [615, 595] width 59 height 19
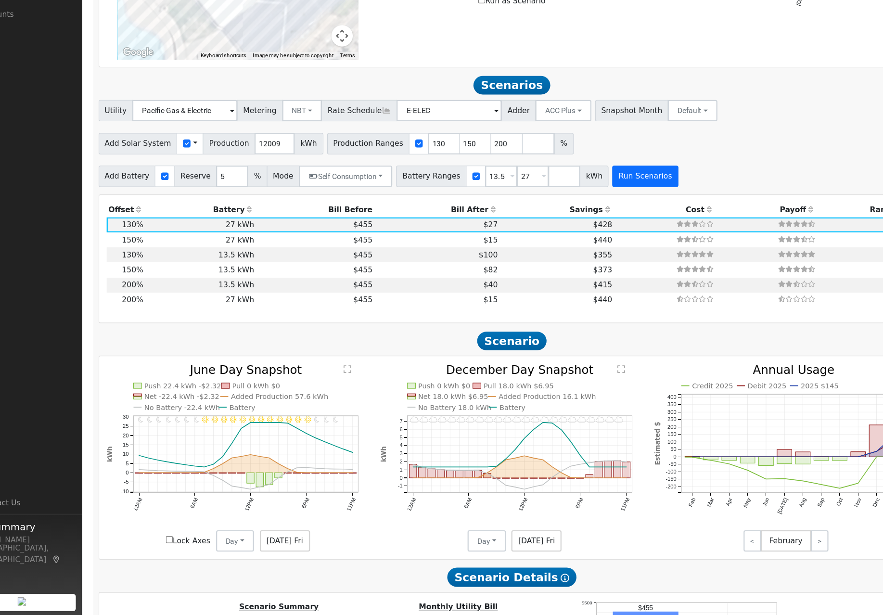
scroll to position [786, 0]
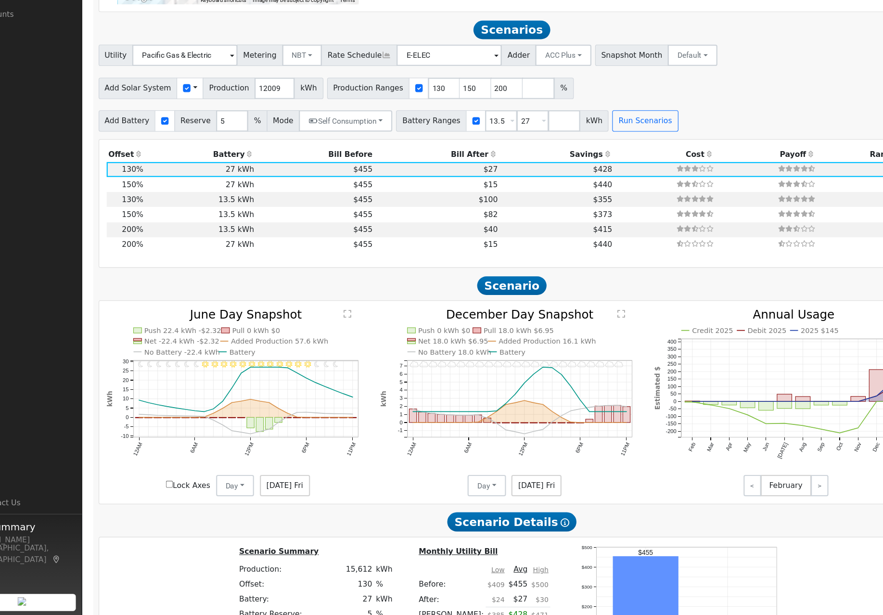
click at [255, 196] on icon at bounding box center [259, 199] width 9 height 7
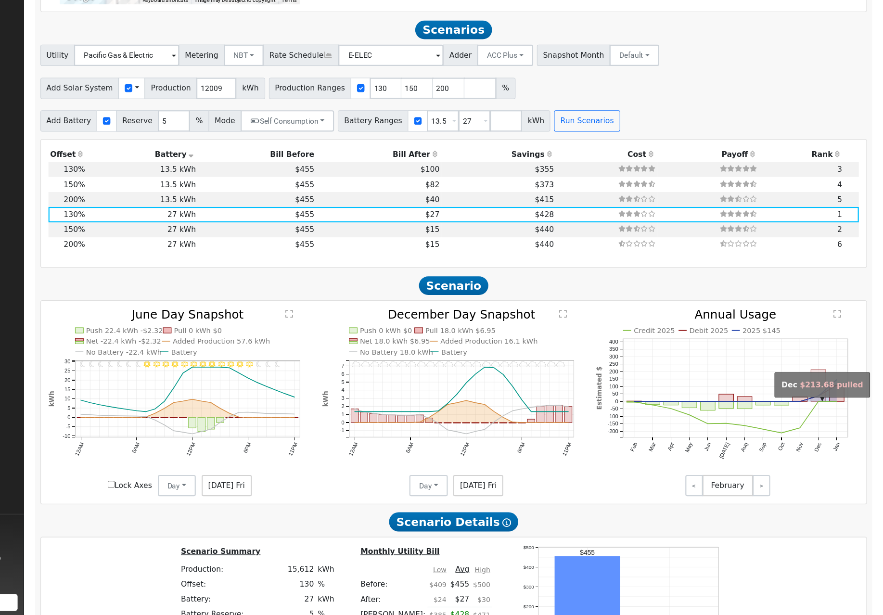
scroll to position [787, 0]
click at [819, 393] on rect "onclick=""" at bounding box center [825, 407] width 13 height 29
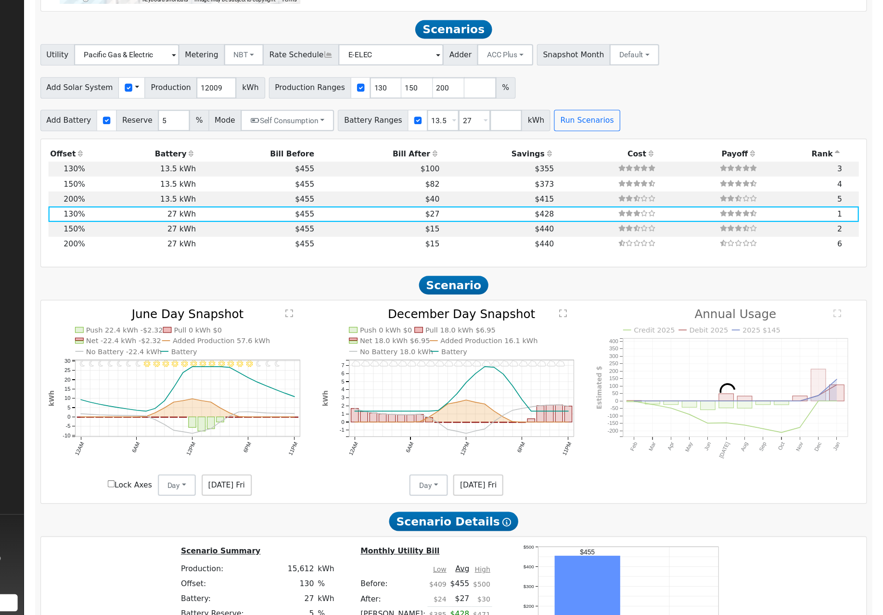
click at [742, 368] on div at bounding box center [743, 414] width 247 height 150
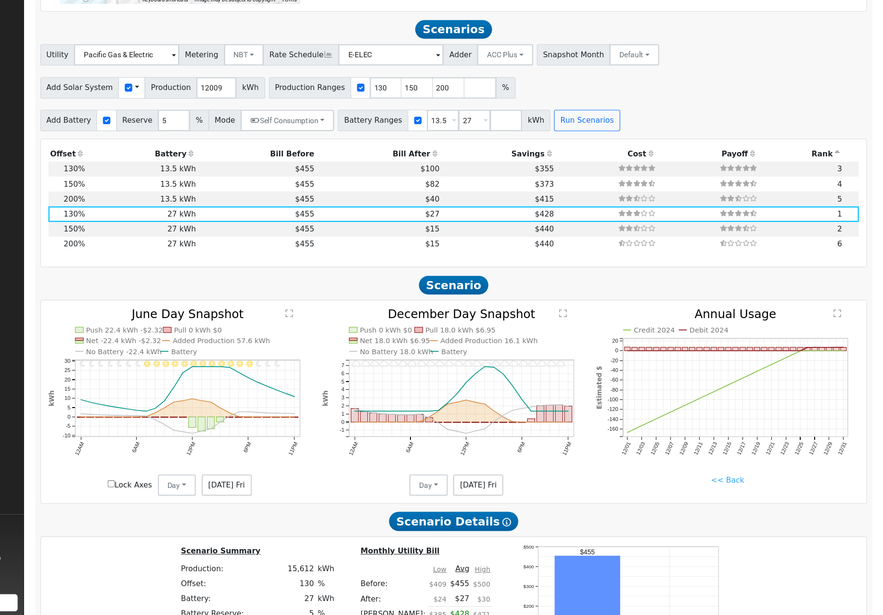
click at [374, 193] on th "Bill After" at bounding box center [428, 199] width 113 height 13
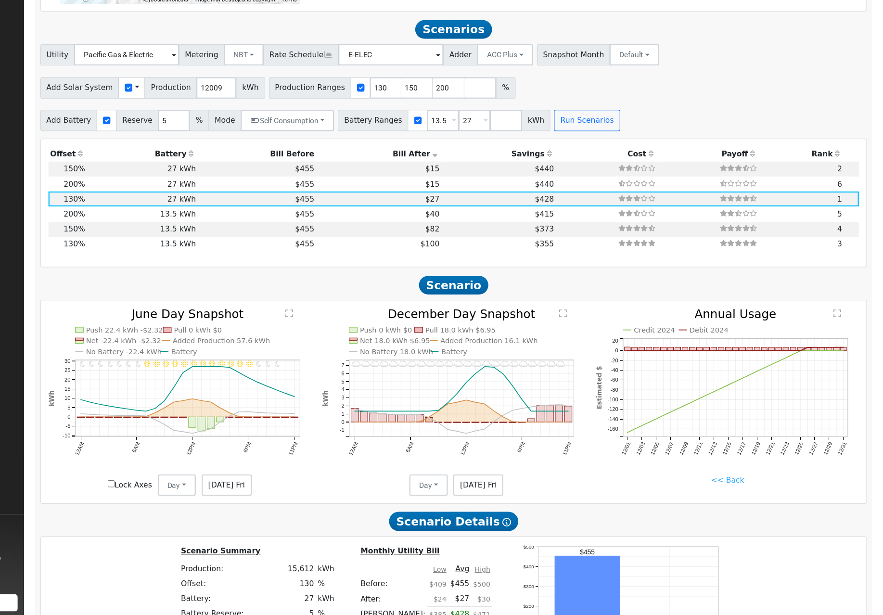
click at [485, 193] on th "Savings" at bounding box center [536, 199] width 103 height 13
click at [372, 193] on th "Bill After" at bounding box center [428, 199] width 113 height 13
click at [265, 220] on td "$455" at bounding box center [318, 226] width 107 height 13
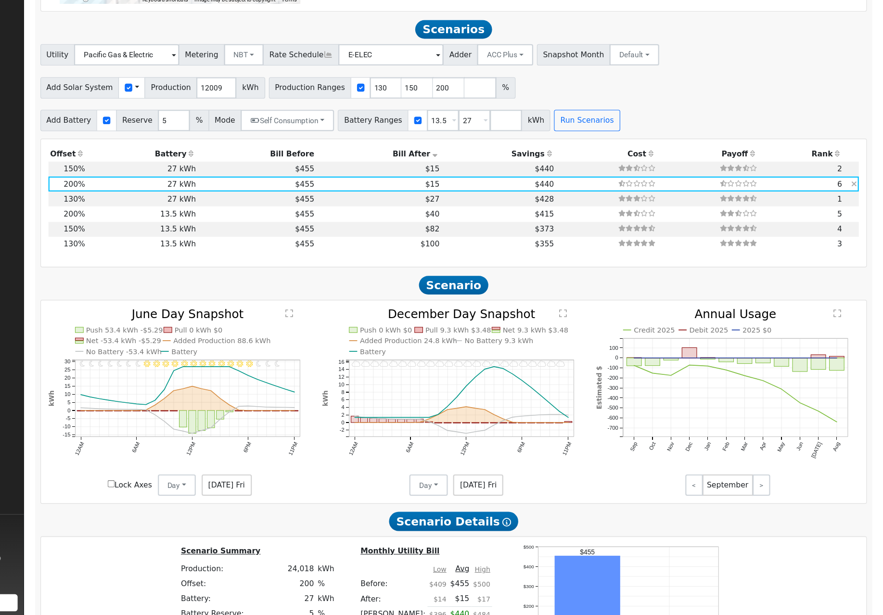
type input "16.0"
type input "$59,244"
type input "$26,143"
click at [167, 193] on th "Battery" at bounding box center [215, 199] width 100 height 13
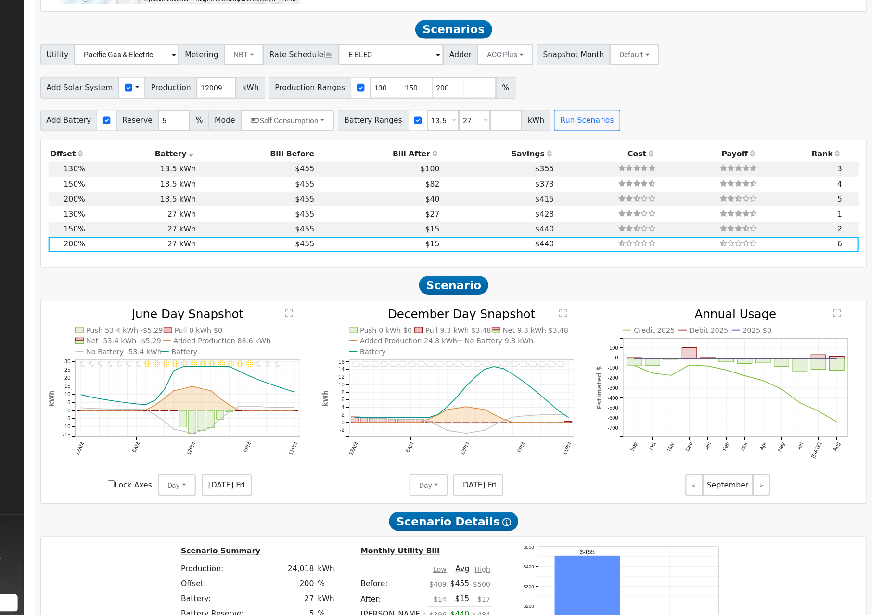
click at [475, 196] on icon at bounding box center [479, 199] width 9 height 7
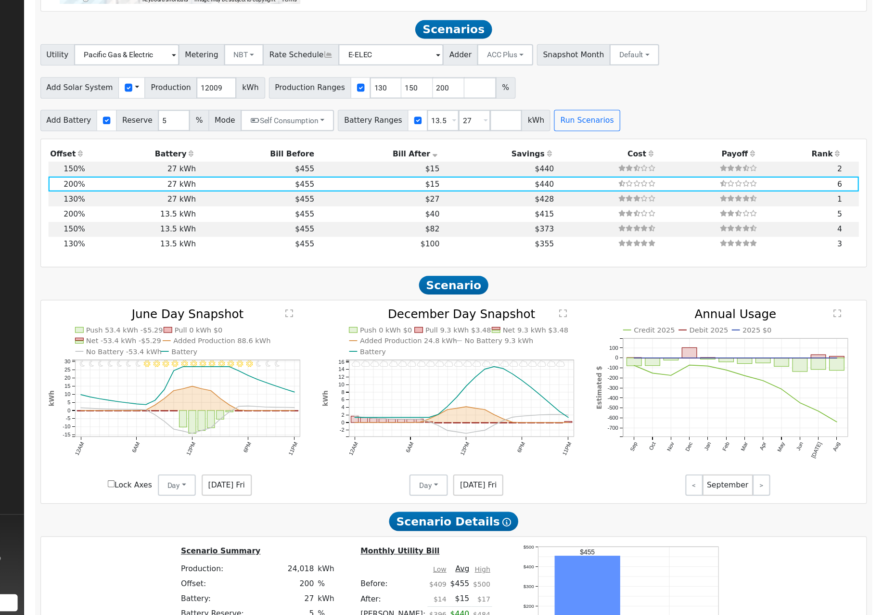
click at [165, 193] on th "Battery" at bounding box center [215, 199] width 100 height 13
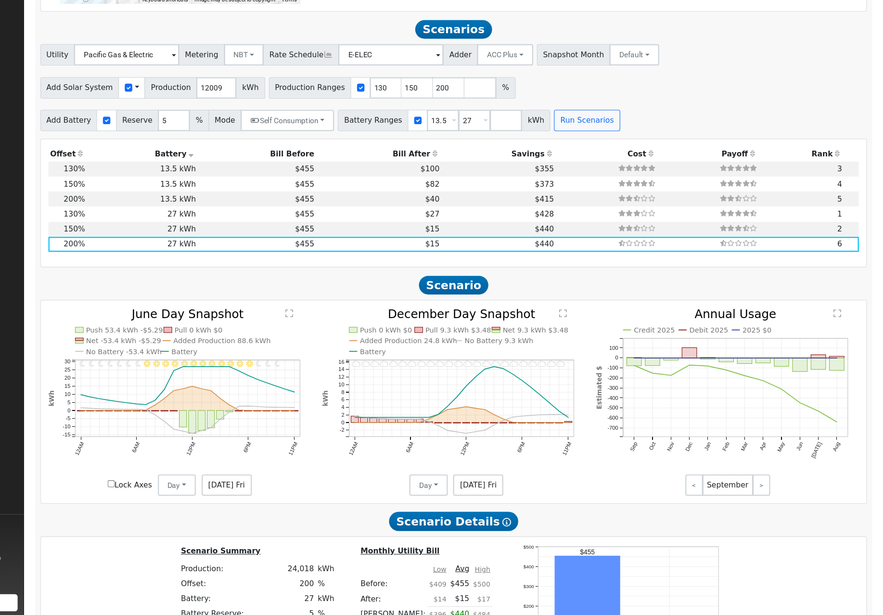
click at [475, 196] on icon at bounding box center [479, 199] width 9 height 7
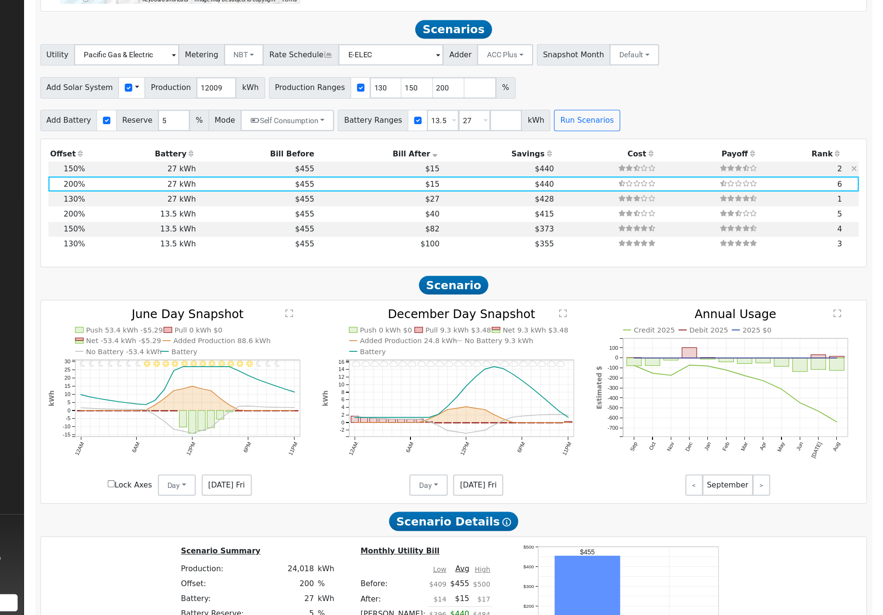
click at [265, 207] on td "$455" at bounding box center [318, 213] width 107 height 13
type input "12.0"
type input "$44,435"
type input "$21,701"
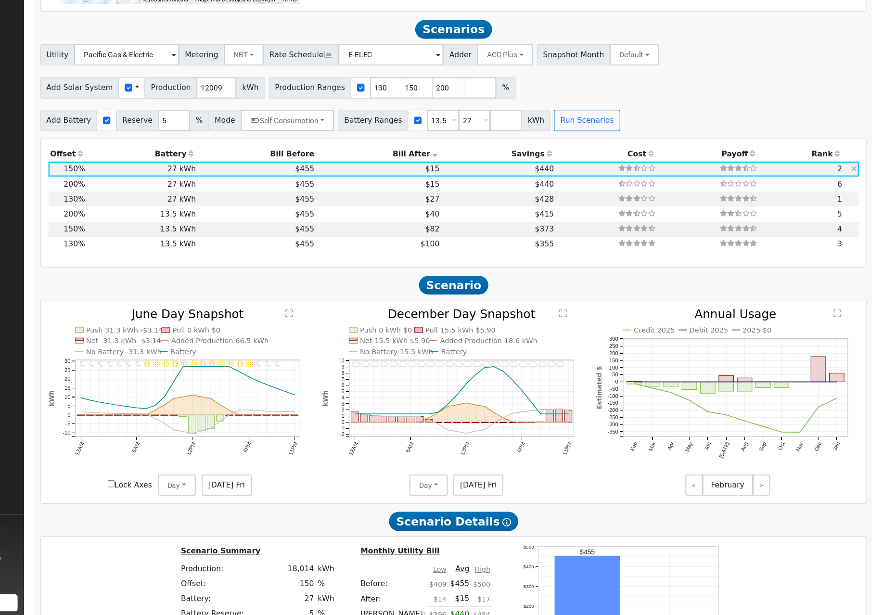
click at [265, 207] on td "$455" at bounding box center [318, 213] width 107 height 13
click at [819, 382] on rect "onclick=""" at bounding box center [825, 393] width 13 height 23
click at [739, 364] on div at bounding box center [743, 414] width 247 height 150
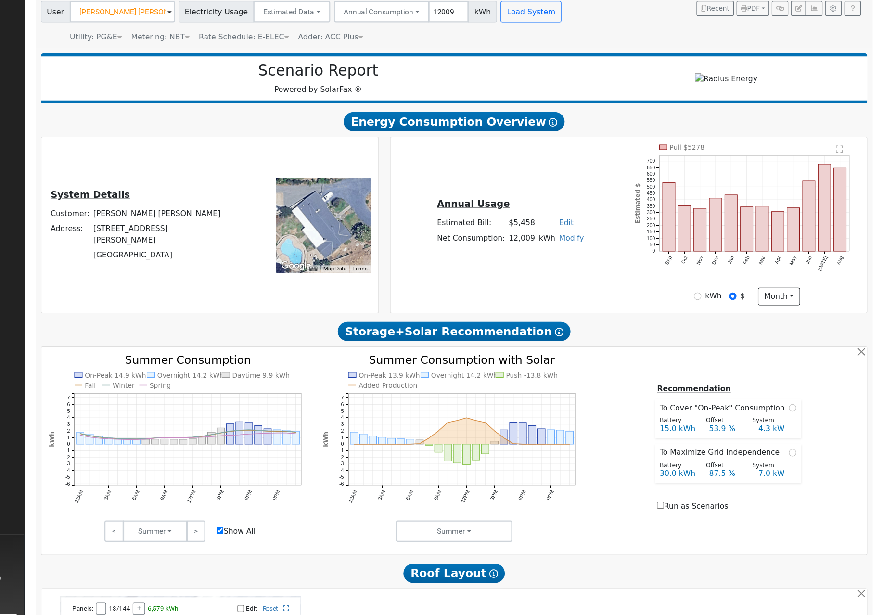
scroll to position [77, 0]
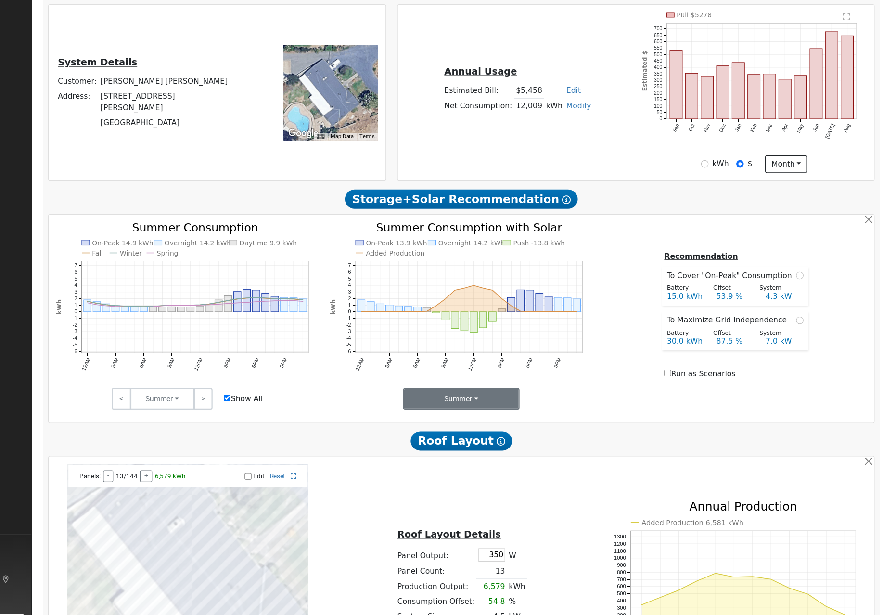
click at [443, 393] on button "Summer" at bounding box center [495, 402] width 105 height 19
click at [444, 430] on link "Seasons" at bounding box center [477, 436] width 67 height 13
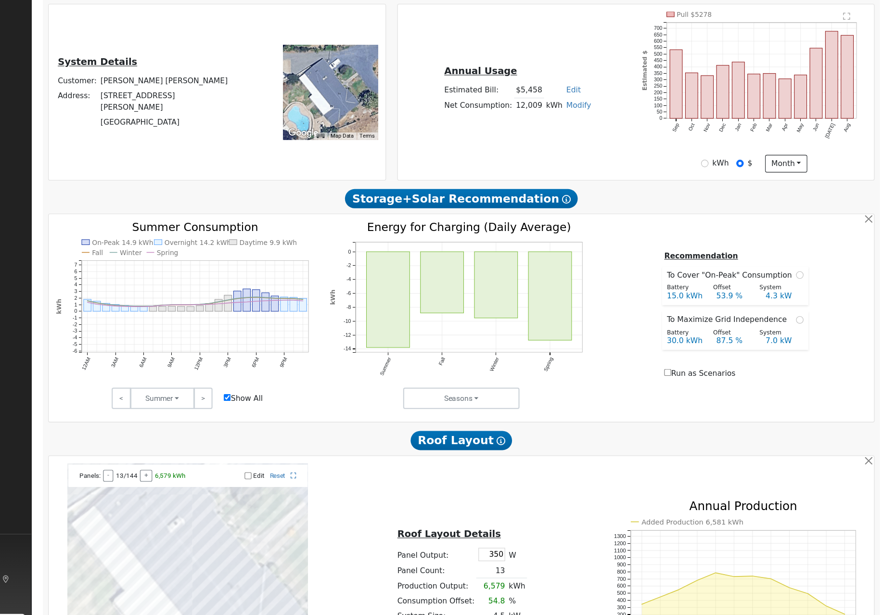
scroll to position [173, 0]
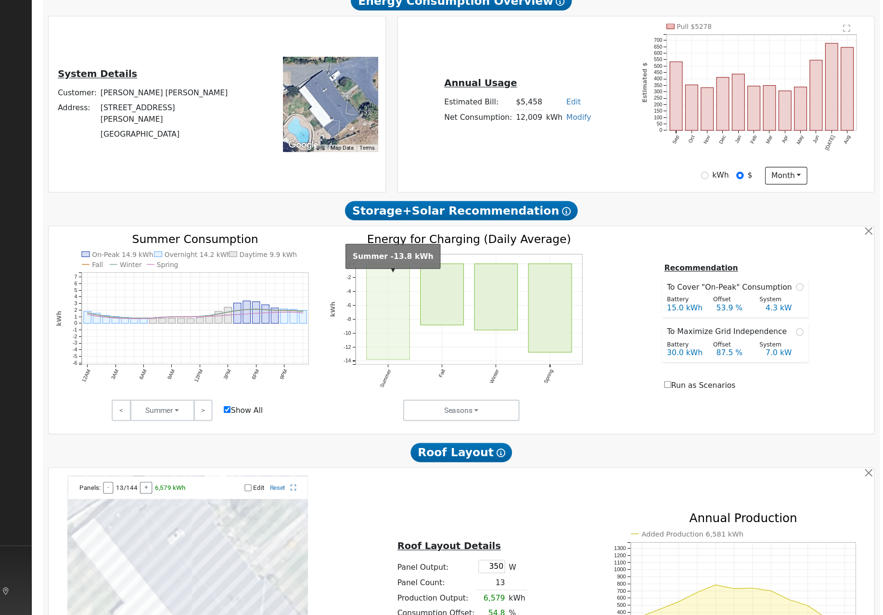
click at [410, 304] on rect "onclick=""" at bounding box center [429, 313] width 39 height 86
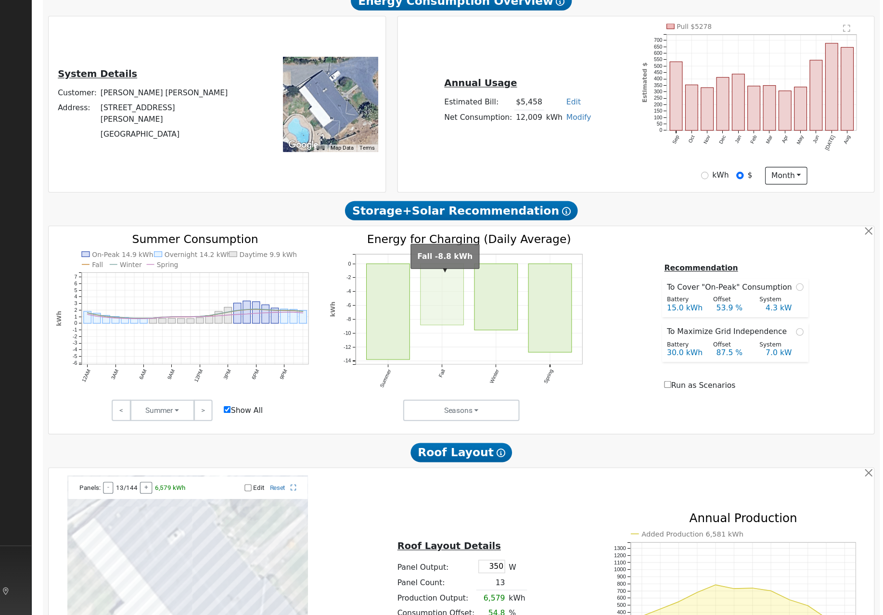
click at [459, 283] on rect "onclick=""" at bounding box center [478, 297] width 39 height 55
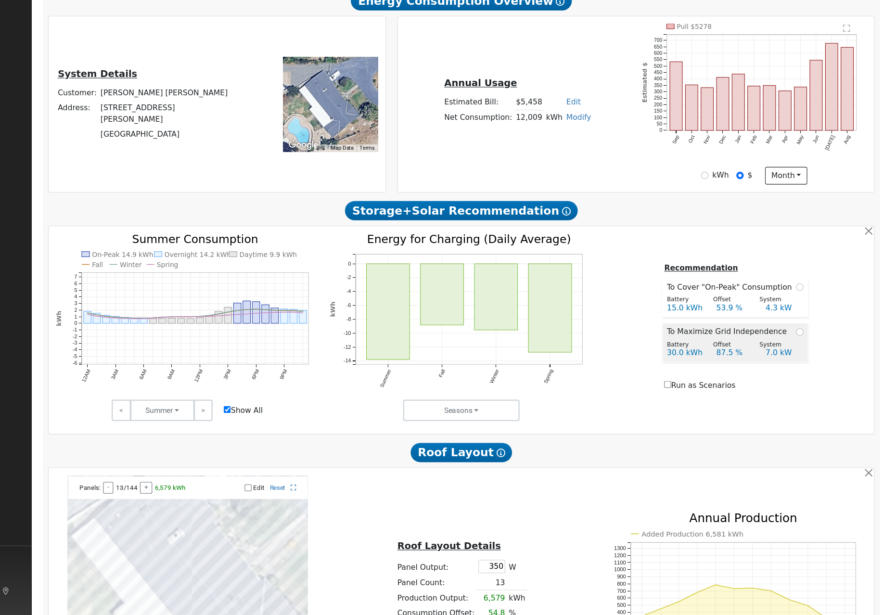
click at [798, 326] on span at bounding box center [801, 331] width 7 height 10
radio input "true"
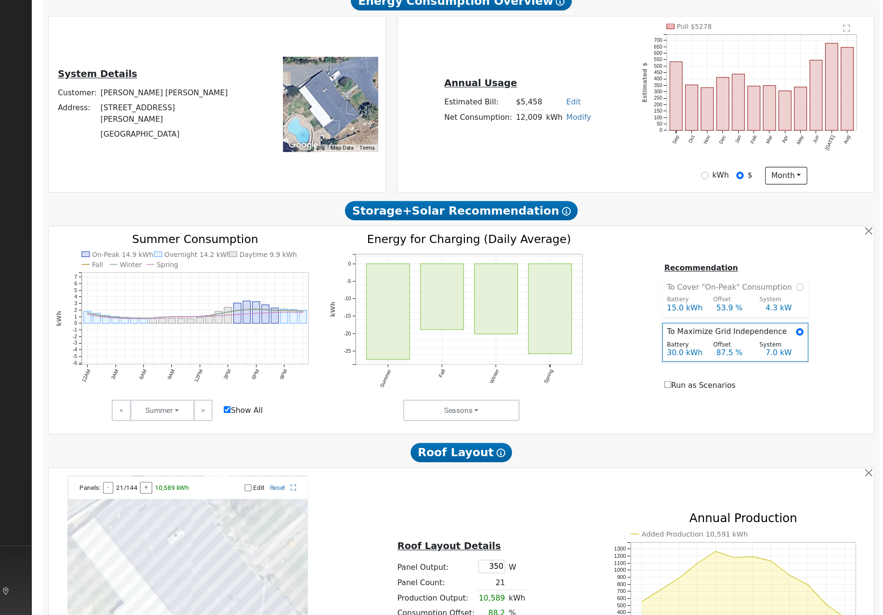
click at [410, 312] on rect "onclick=""" at bounding box center [429, 313] width 39 height 86
click at [459, 285] on rect "onclick=""" at bounding box center [478, 299] width 39 height 59
click at [508, 286] on rect "onclick=""" at bounding box center [527, 302] width 39 height 64
click at [557, 292] on rect "onclick=""" at bounding box center [576, 310] width 39 height 81
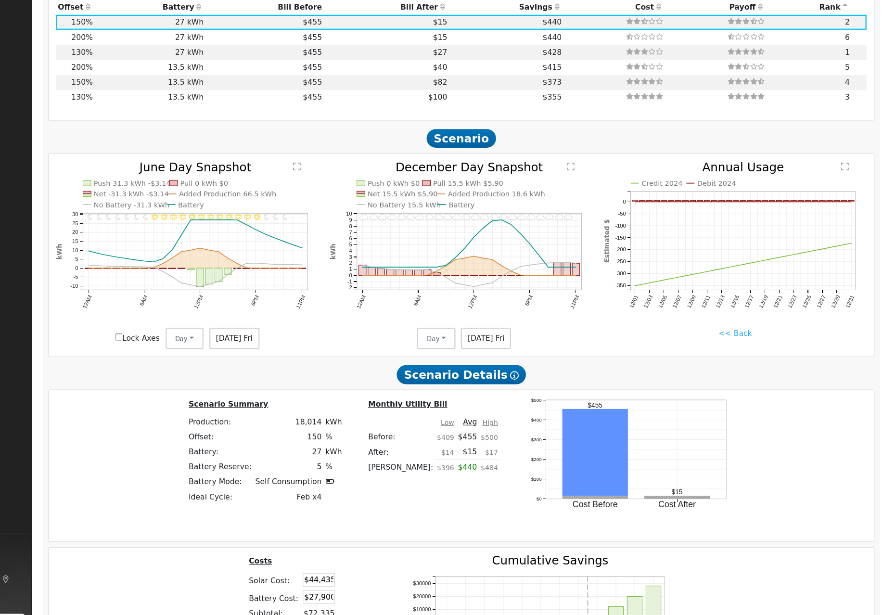
scroll to position [937, 0]
click at [485, 69] on td "$440" at bounding box center [536, 75] width 103 height 13
type input "16.0"
type input "$59,244"
type input "$26,143"
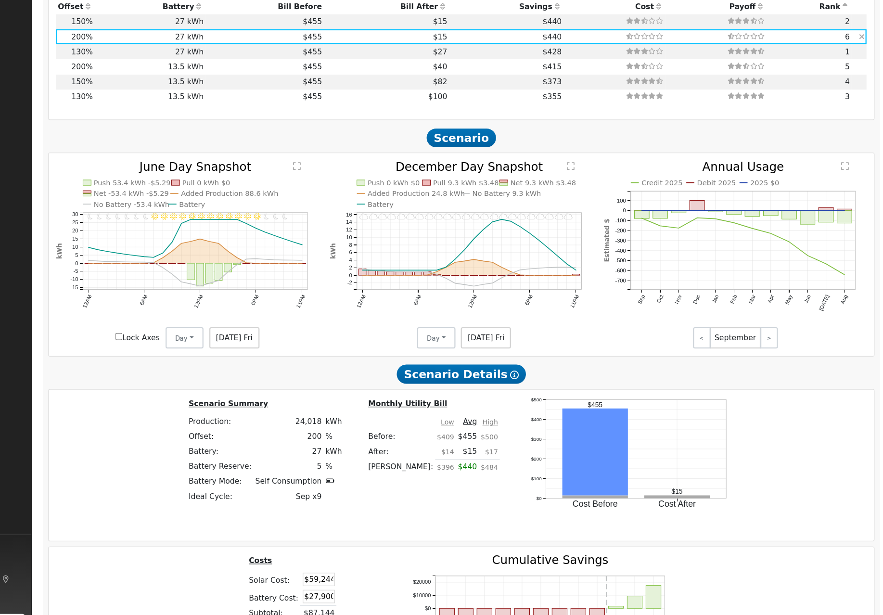
click at [485, 69] on td "$440" at bounding box center [536, 75] width 103 height 13
click at [485, 56] on td "$440" at bounding box center [536, 62] width 103 height 13
type input "12.0"
type input "$44,435"
type input "$21,701"
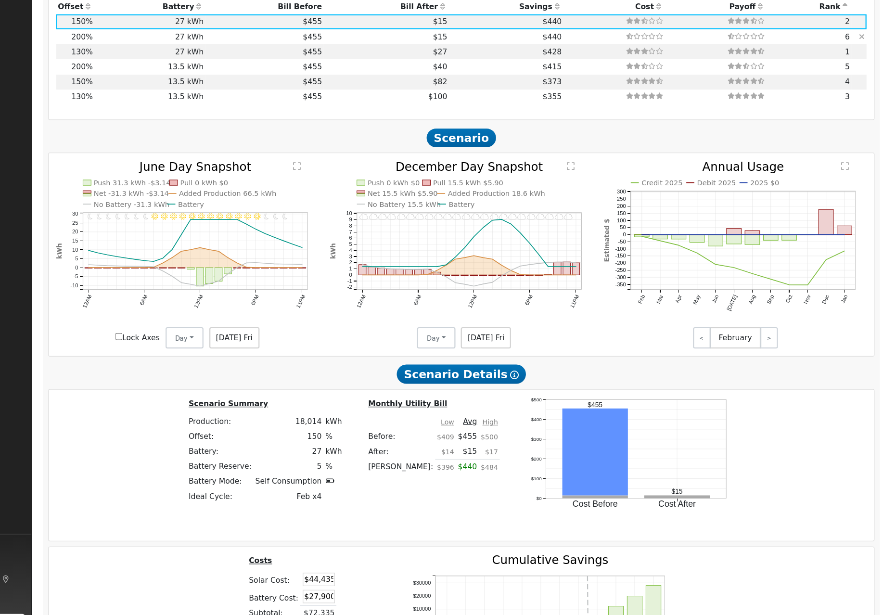
click at [372, 69] on td "$15" at bounding box center [428, 75] width 113 height 13
type input "16.0"
type input "$59,244"
type input "$26,143"
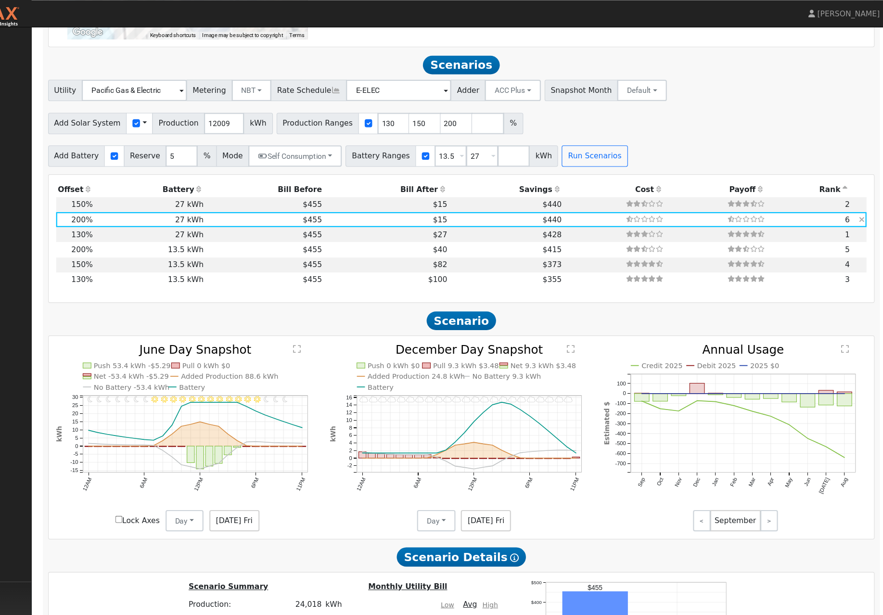
scroll to position [804, 0]
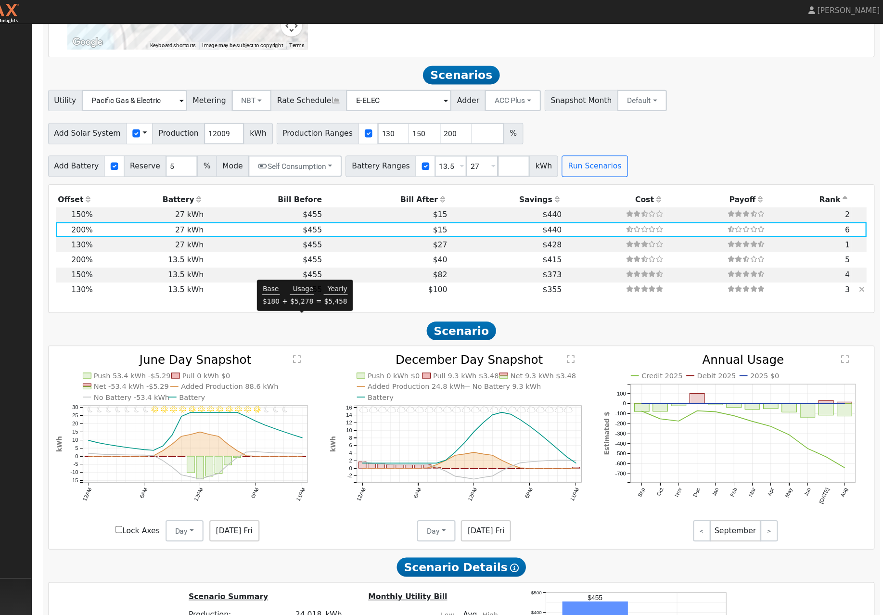
click at [353, 268] on span "$455" at bounding box center [361, 264] width 17 height 8
type input "10.4"
type input "$38,510"
type input "$13,950"
type input "$15,738"
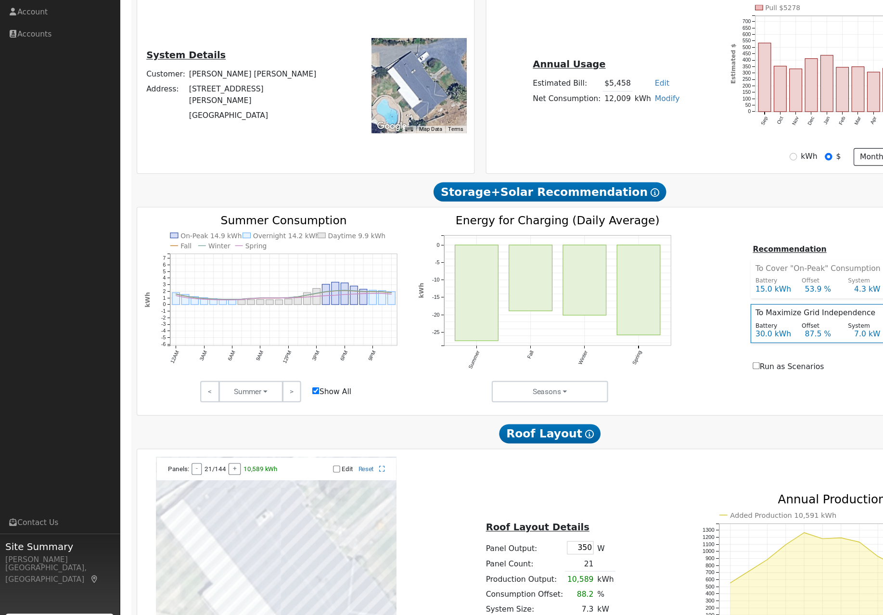
scroll to position [180, 0]
click at [434, 272] on rect "onclick=""" at bounding box center [429, 306] width 39 height 86
click at [486, 265] on rect "onclick=""" at bounding box center [478, 292] width 39 height 59
click at [535, 263] on rect "onclick=""" at bounding box center [527, 295] width 39 height 64
click at [593, 276] on rect "onclick=""" at bounding box center [576, 303] width 39 height 81
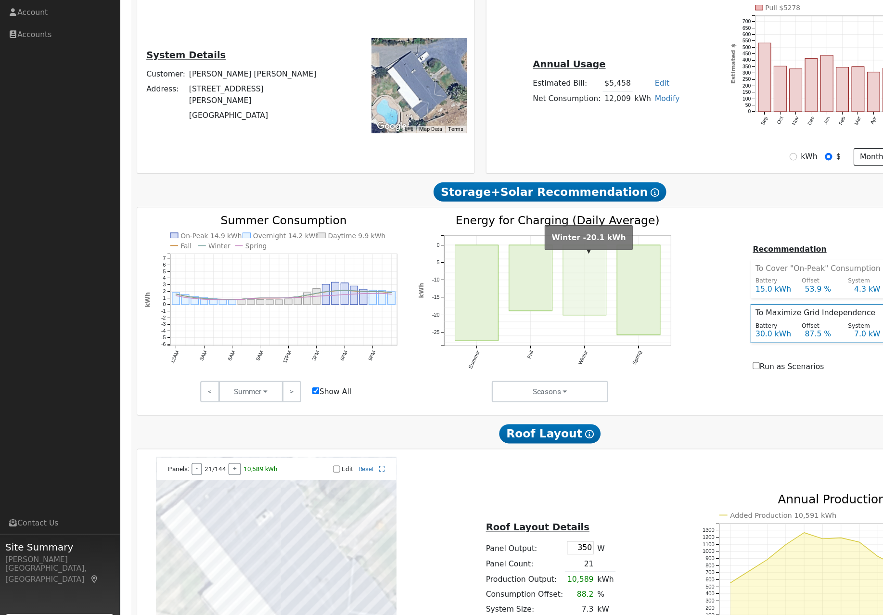
click at [529, 271] on rect "onclick=""" at bounding box center [527, 295] width 39 height 64
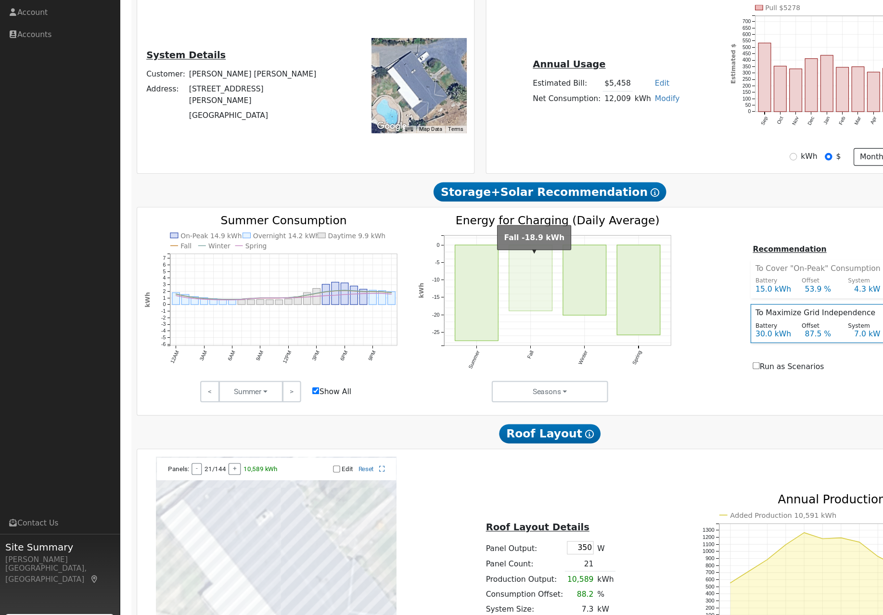
click at [473, 268] on rect "onclick=""" at bounding box center [478, 292] width 39 height 59
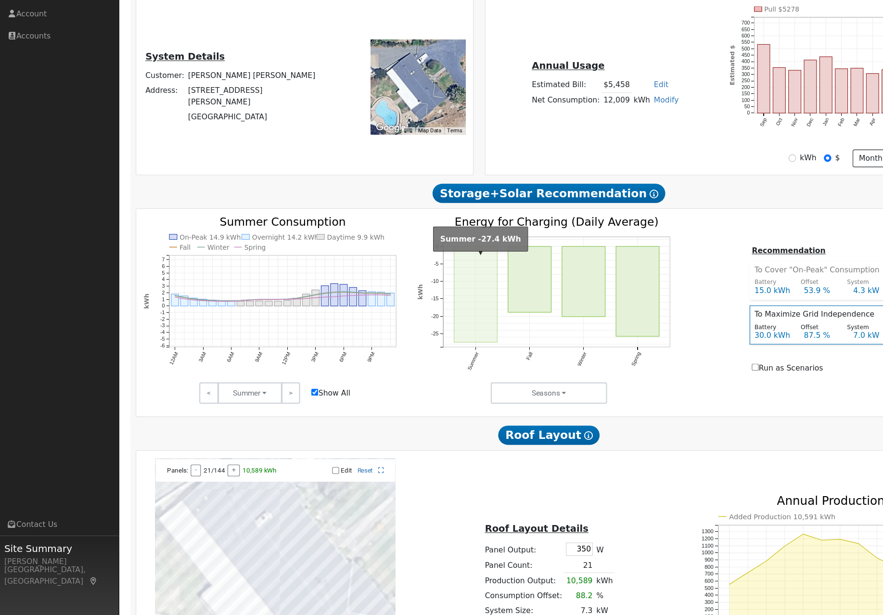
click at [431, 282] on rect "onclick=""" at bounding box center [429, 306] width 39 height 86
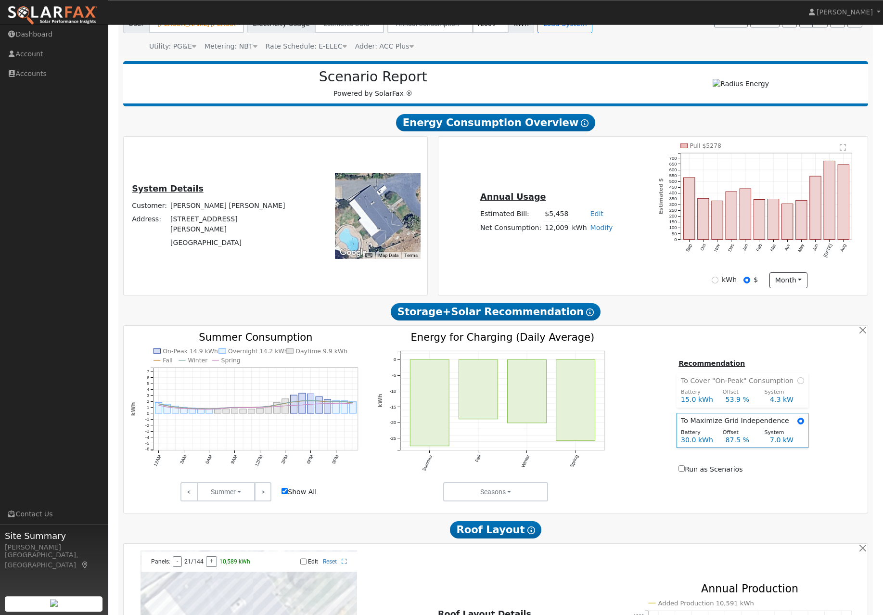
scroll to position [0, 0]
